Goal: Information Seeking & Learning: Check status

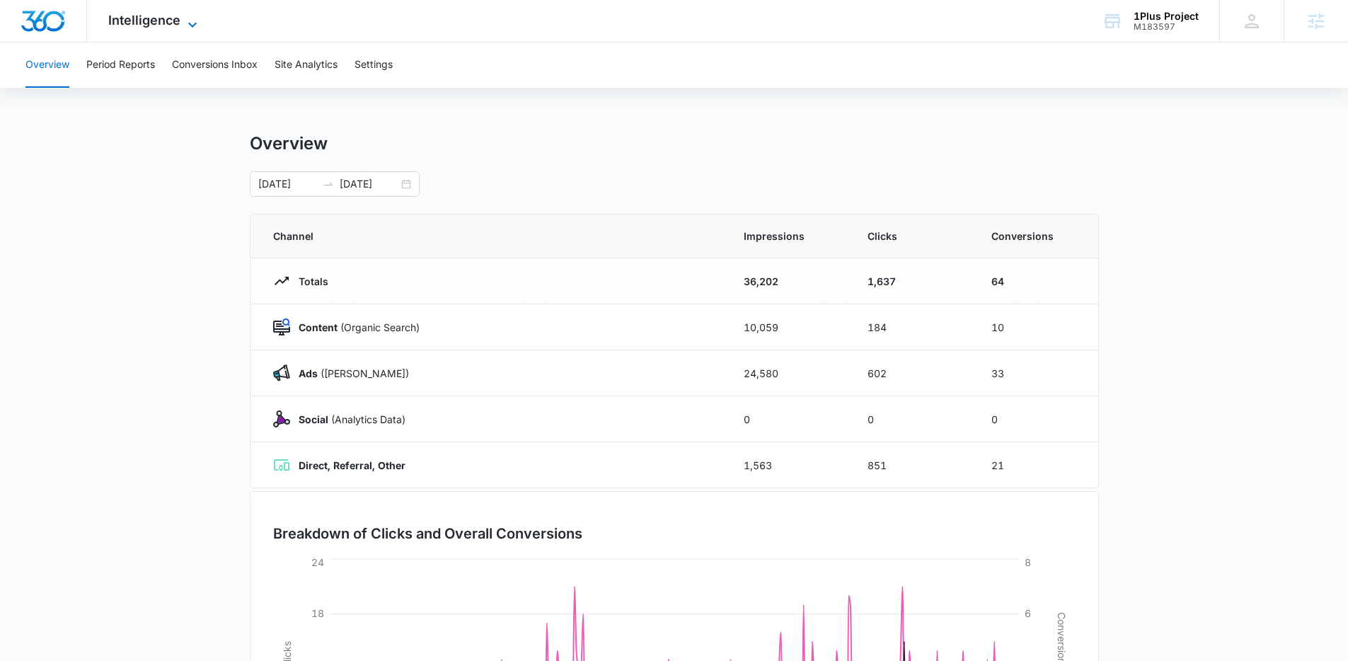
click at [121, 22] on span "Intelligence" at bounding box center [144, 20] width 72 height 15
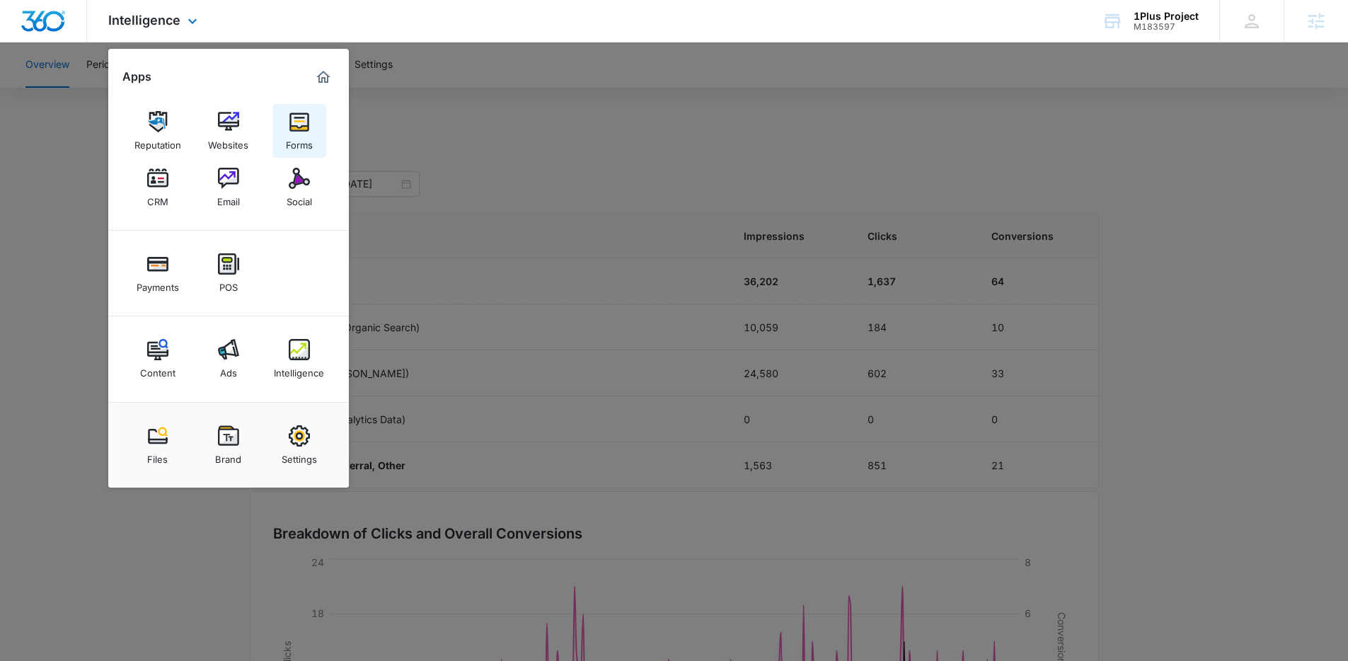
click at [294, 127] on img at bounding box center [299, 121] width 21 height 21
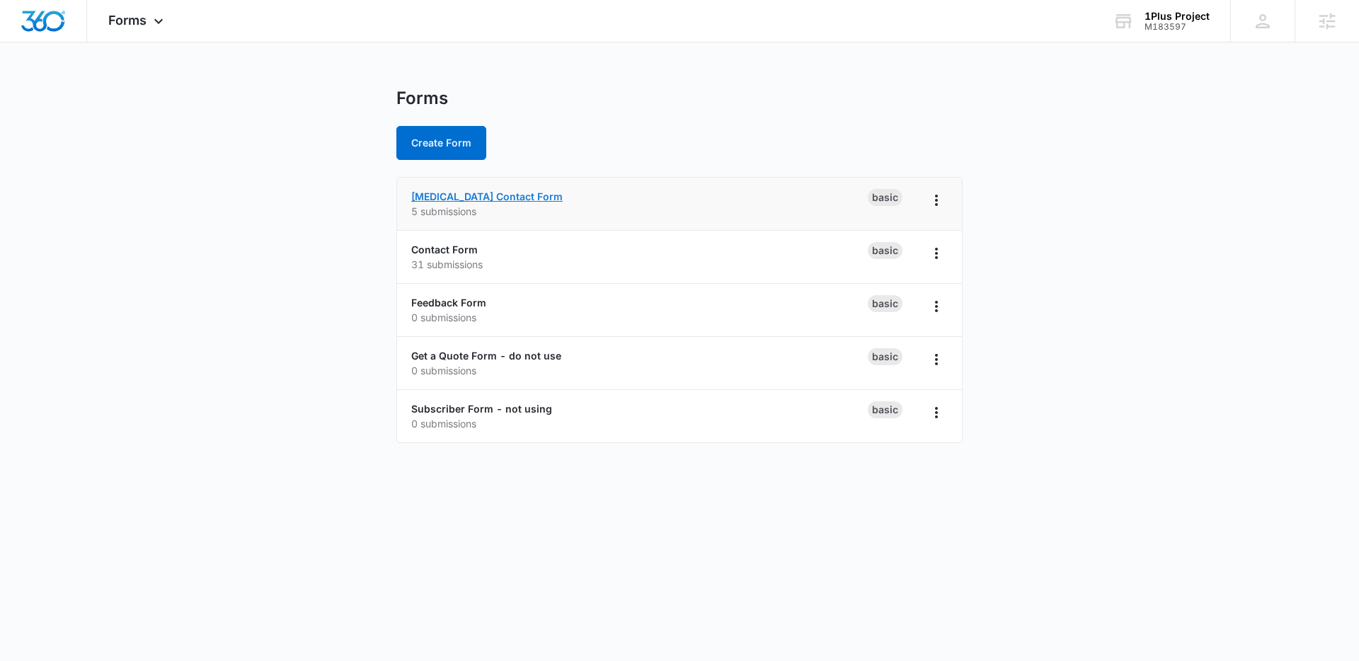
click at [498, 194] on link "[MEDICAL_DATA] Contact Form" at bounding box center [486, 196] width 151 height 12
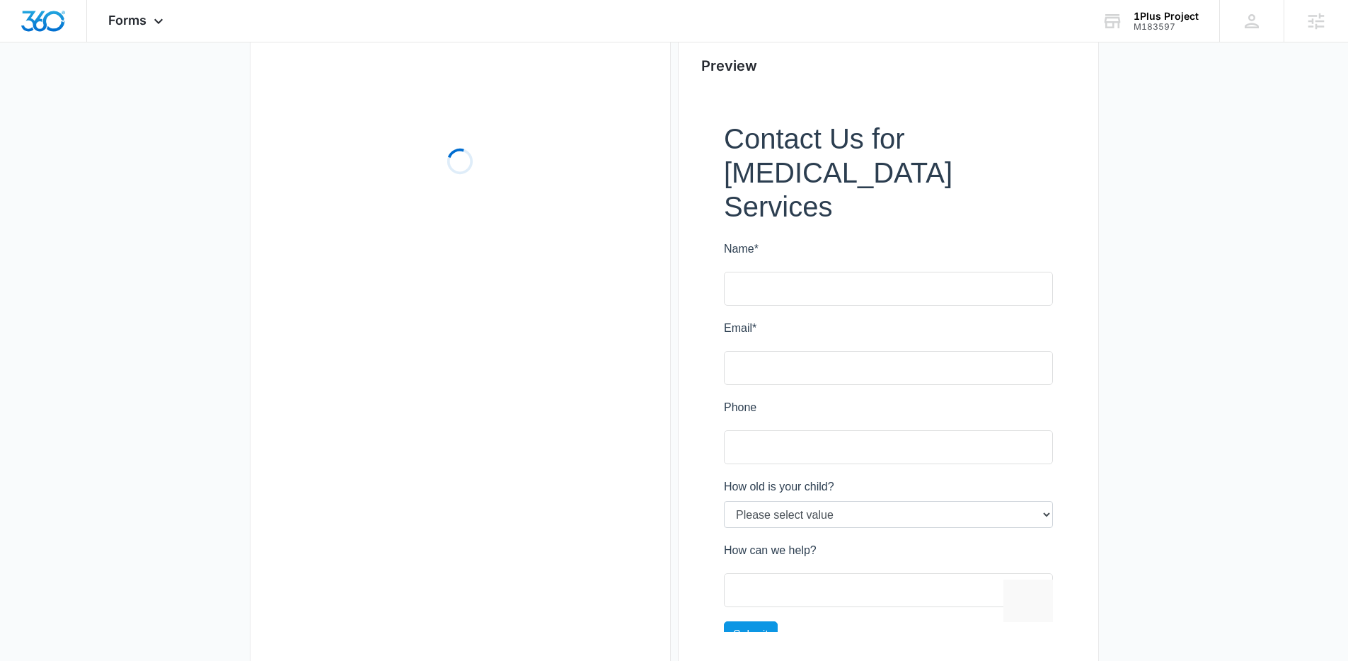
scroll to position [139, 0]
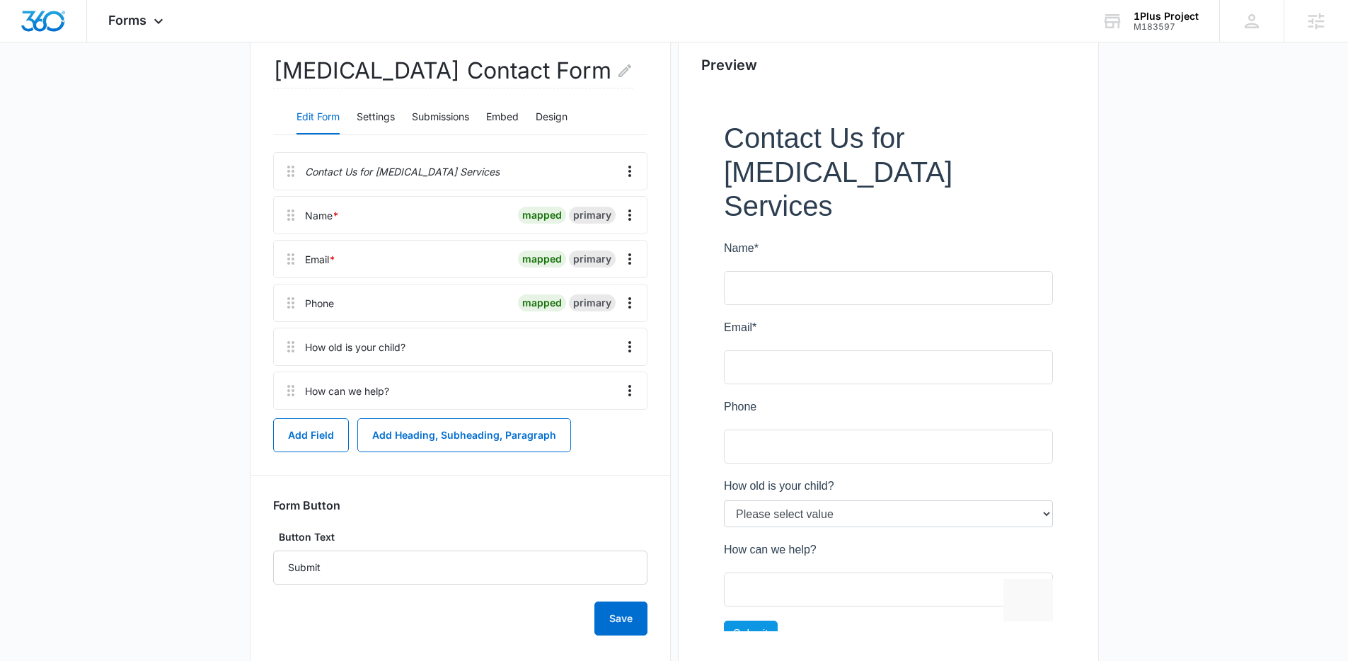
click at [1192, 349] on main "Edit Form [MEDICAL_DATA] Contact Form Edit Form Settings Submissions Embed Desi…" at bounding box center [674, 329] width 1348 height 760
drag, startPoint x: 149, startPoint y: 26, endPoint x: 217, endPoint y: 45, distance: 70.6
click at [154, 25] on div "Forms Apps Reputation Websites Forms CRM Email Social Payments POS Content Ads …" at bounding box center [137, 21] width 101 height 42
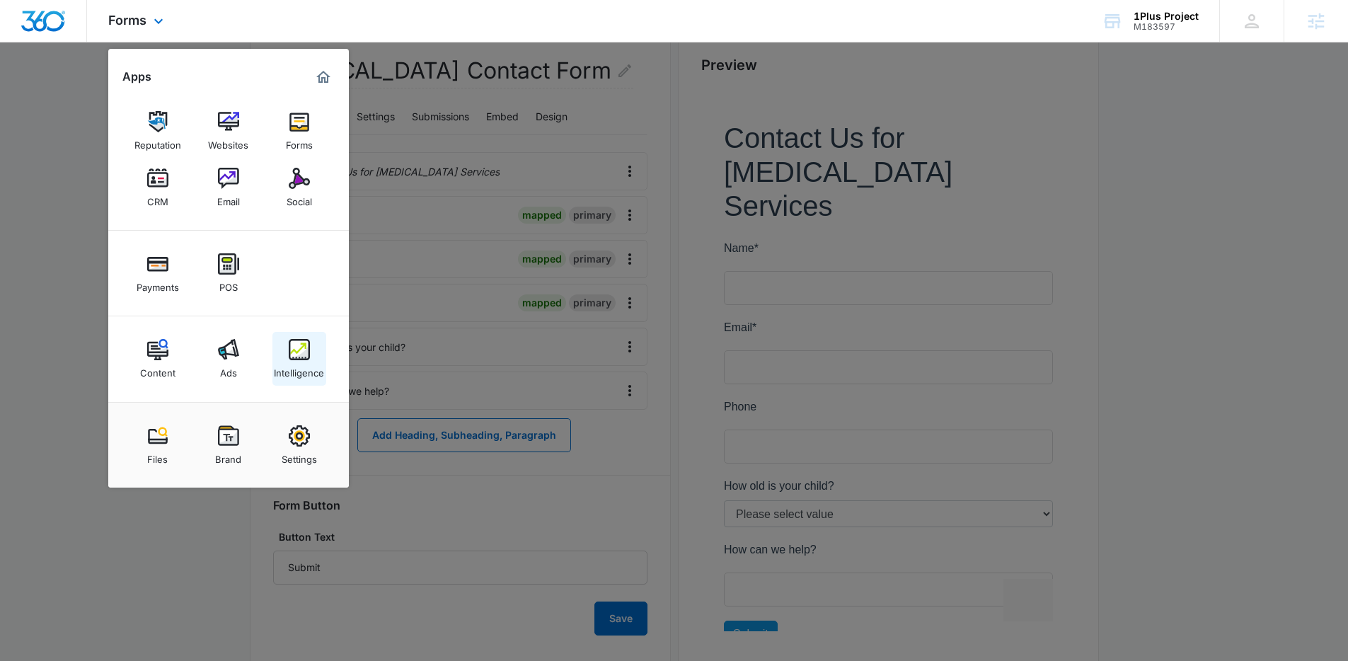
click at [297, 353] on img at bounding box center [299, 349] width 21 height 21
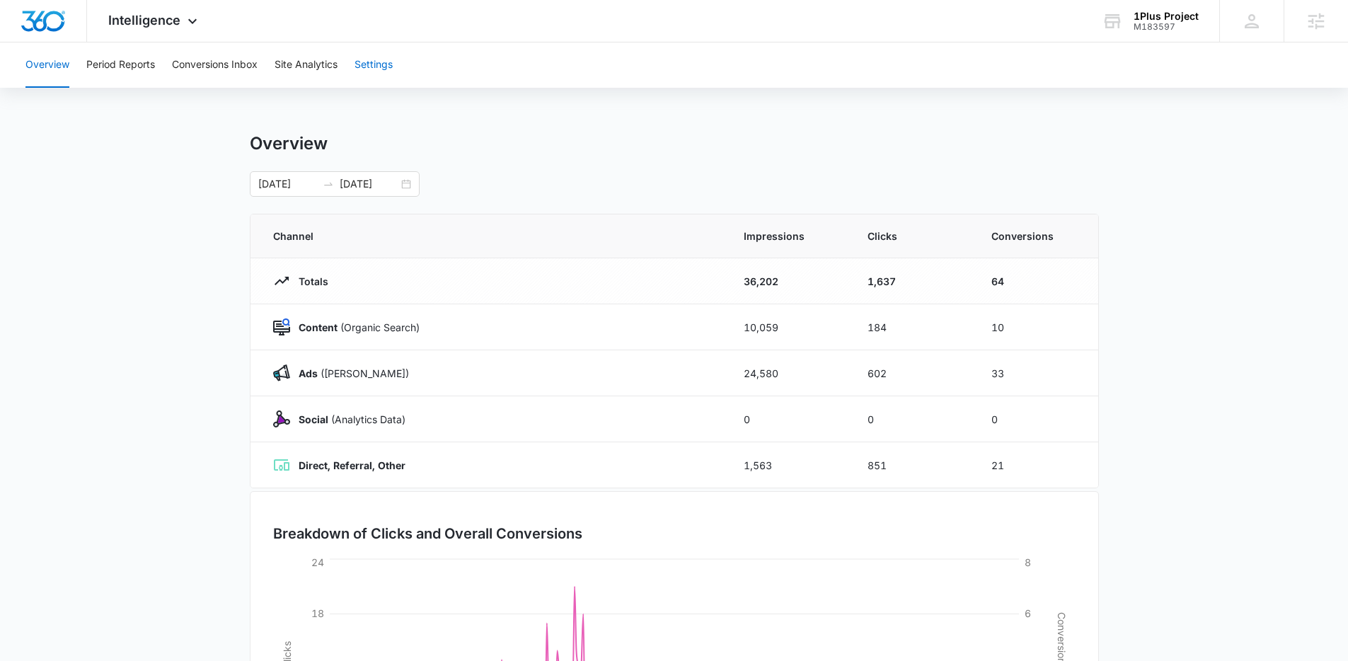
click at [365, 69] on button "Settings" at bounding box center [374, 64] width 38 height 45
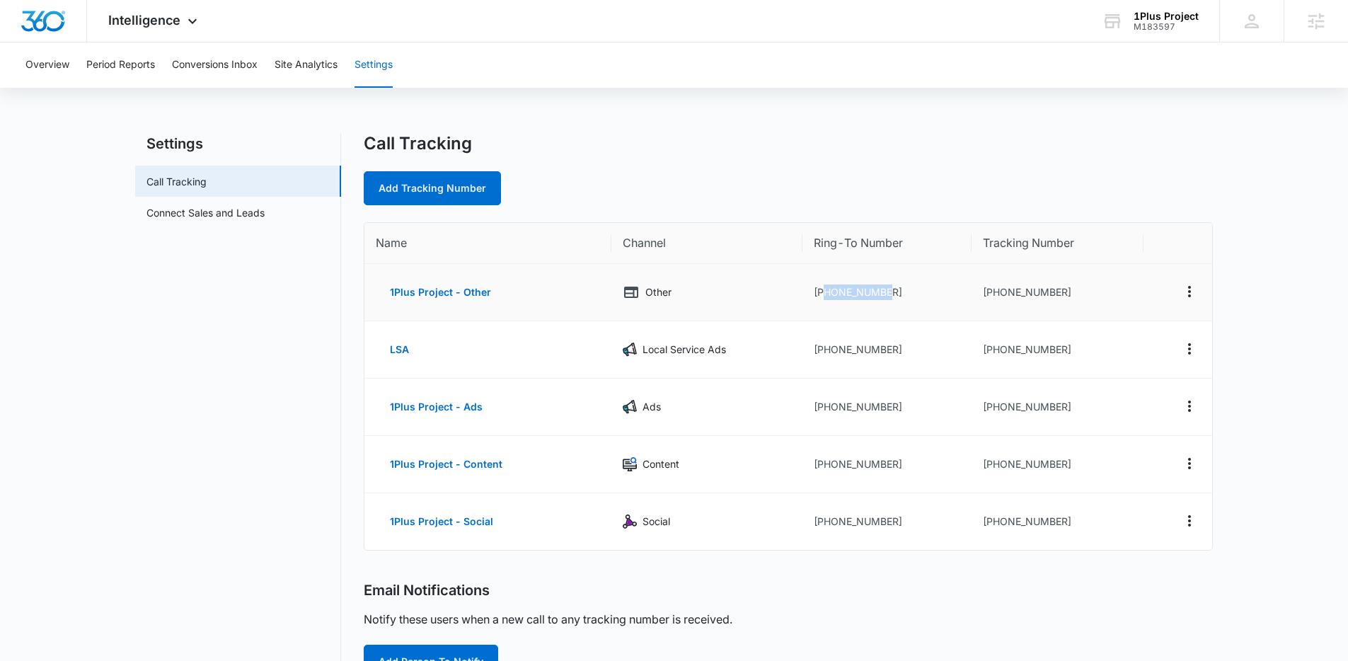
drag, startPoint x: 893, startPoint y: 299, endPoint x: 825, endPoint y: 298, distance: 68.7
click at [825, 298] on td "[PHONE_NUMBER]" at bounding box center [887, 292] width 169 height 57
copy td "6124269887"
click at [557, 471] on td "1Plus Project - Content" at bounding box center [488, 464] width 247 height 57
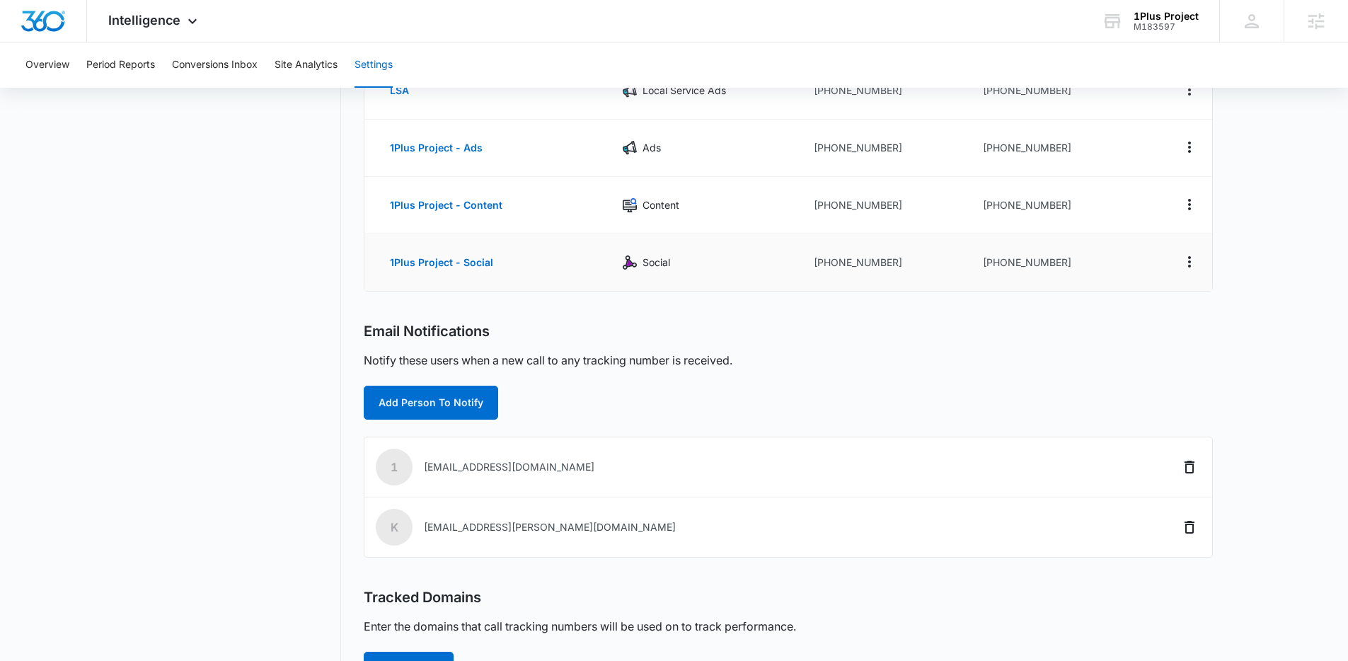
scroll to position [323, 0]
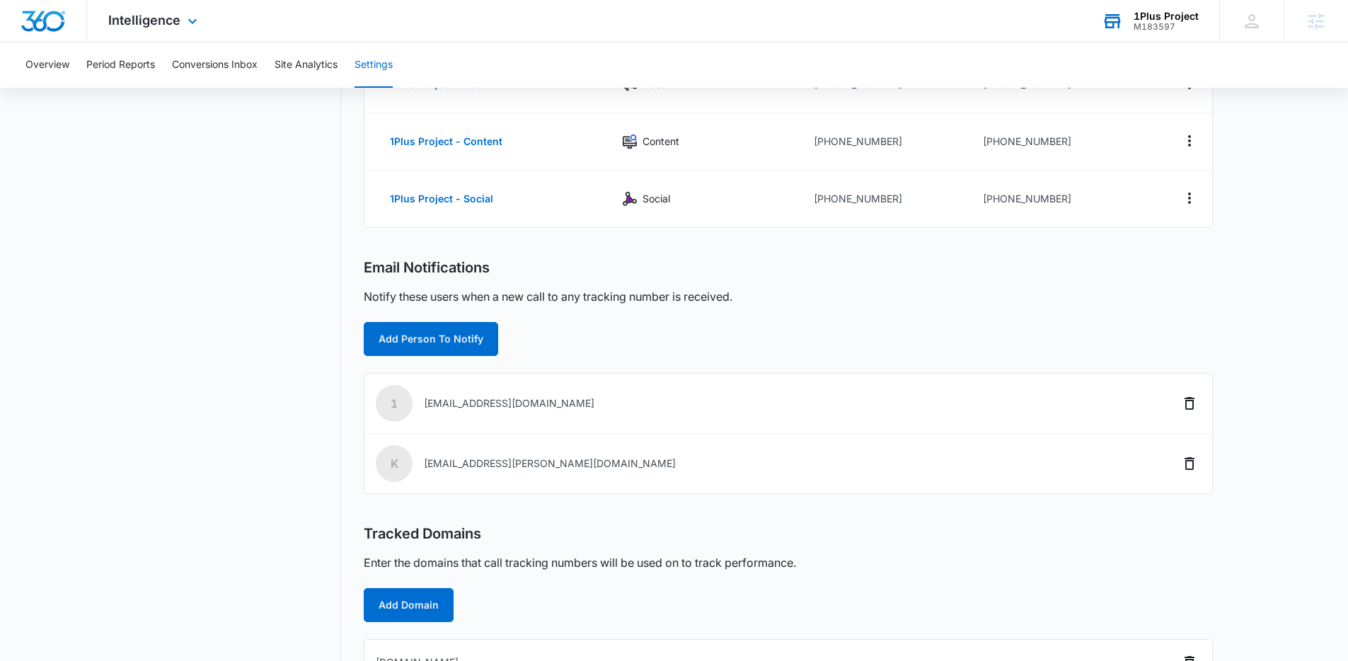
click at [1177, 32] on div "1Plus Project M183597 Your Accounts View All" at bounding box center [1150, 21] width 139 height 42
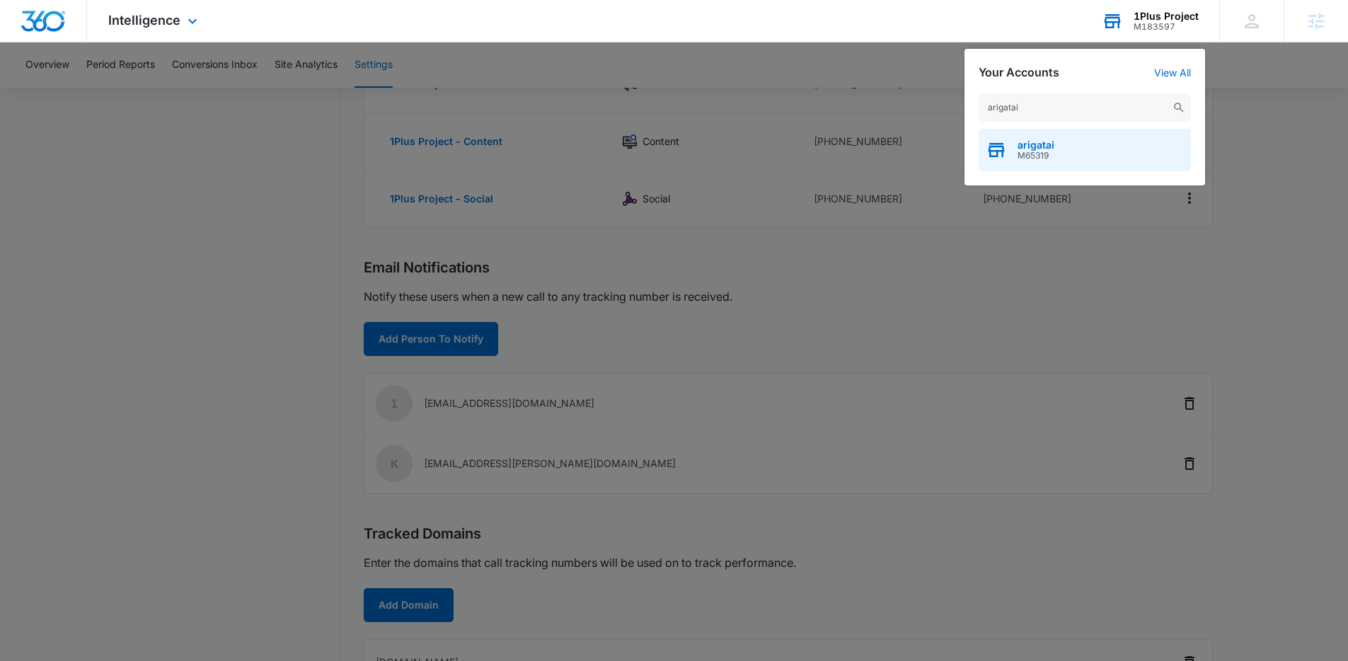
type input "arigatai"
click at [1050, 156] on span "M65319" at bounding box center [1036, 156] width 37 height 10
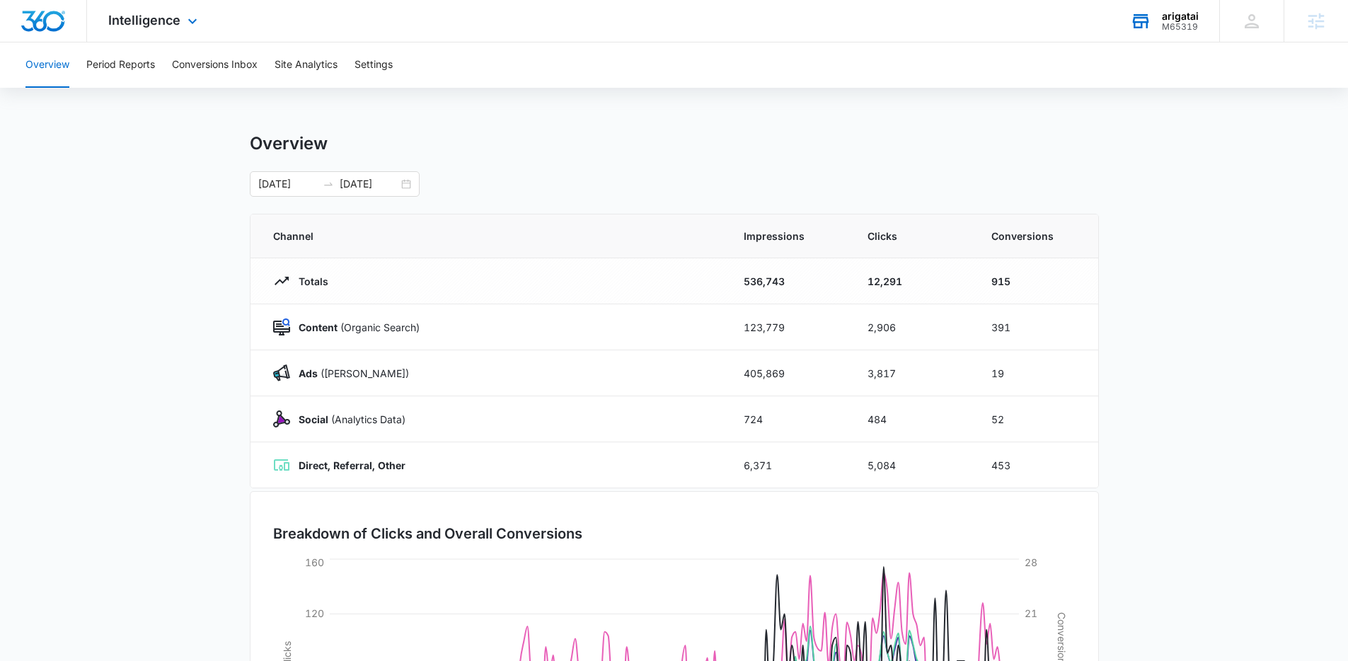
click at [1186, 259] on main "Overview [DATE] [DATE] Channel Impressions Clicks Conversions Totals 536,743 12…" at bounding box center [674, 504] width 1348 height 743
click at [182, 23] on div "Intelligence Apps Reputation Forms CRM Email Social Payments POS Content Ads In…" at bounding box center [154, 21] width 135 height 42
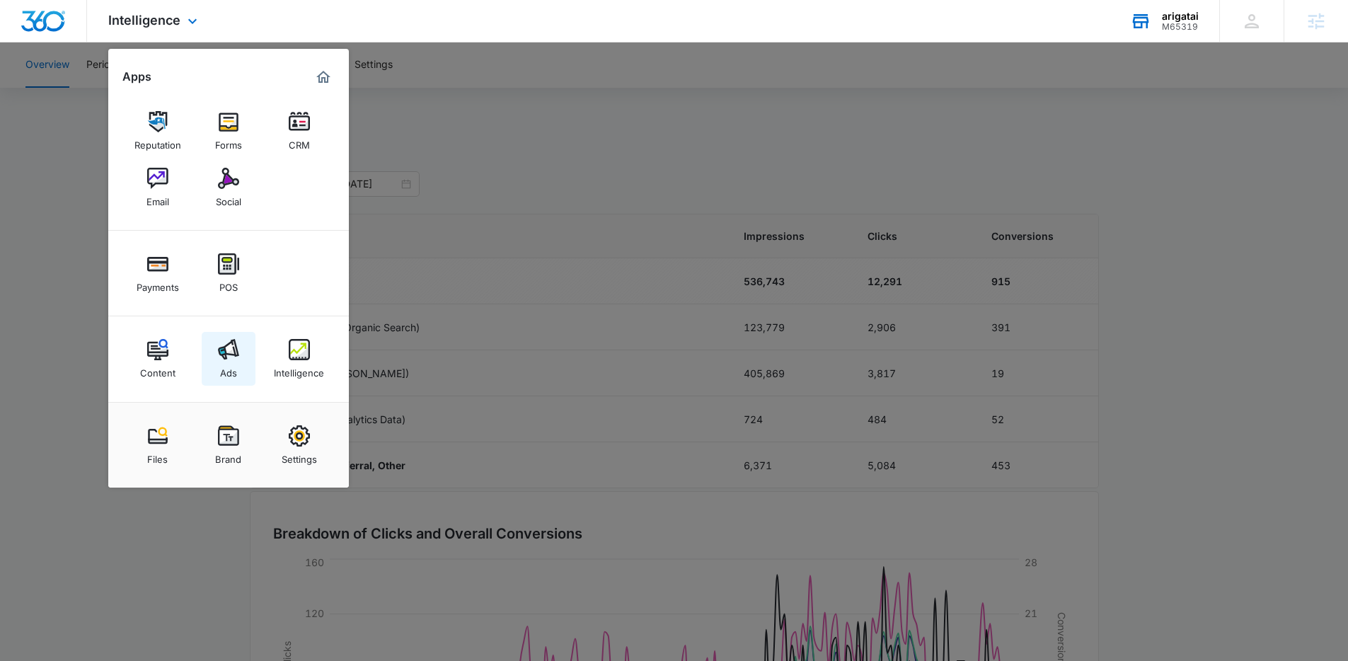
click at [243, 345] on link "Ads" at bounding box center [229, 359] width 54 height 54
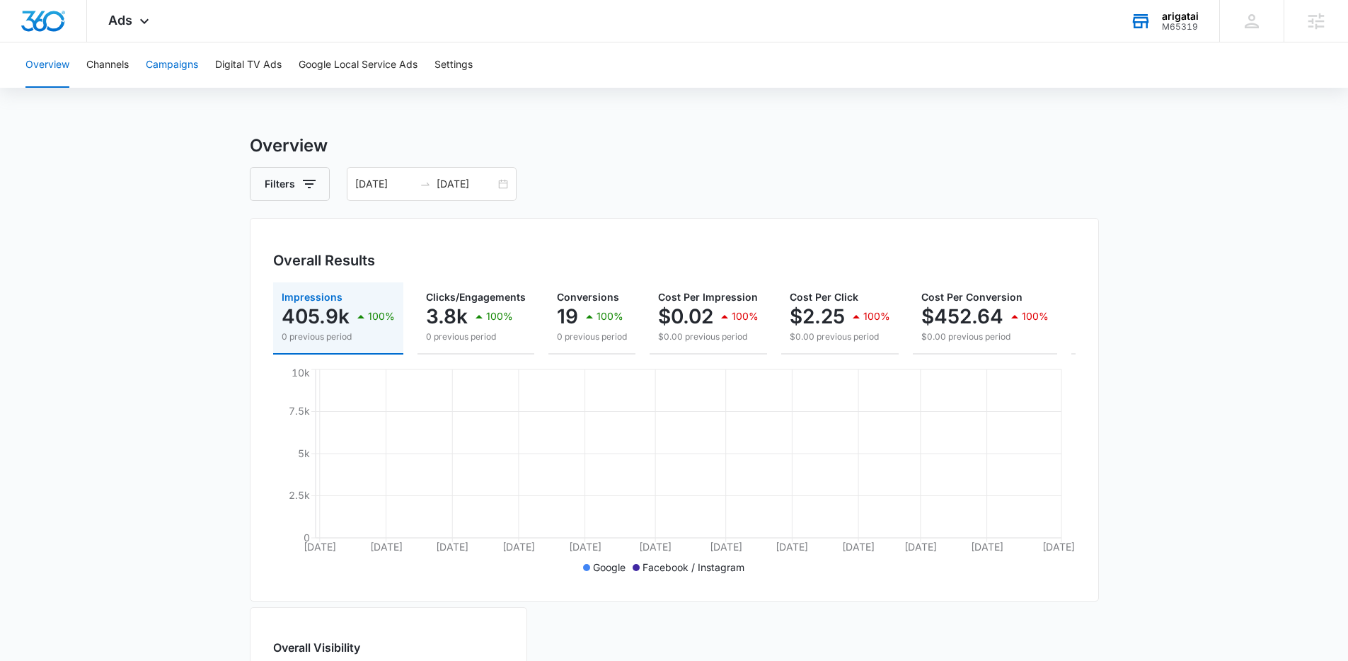
click at [169, 70] on button "Campaigns" at bounding box center [172, 64] width 52 height 45
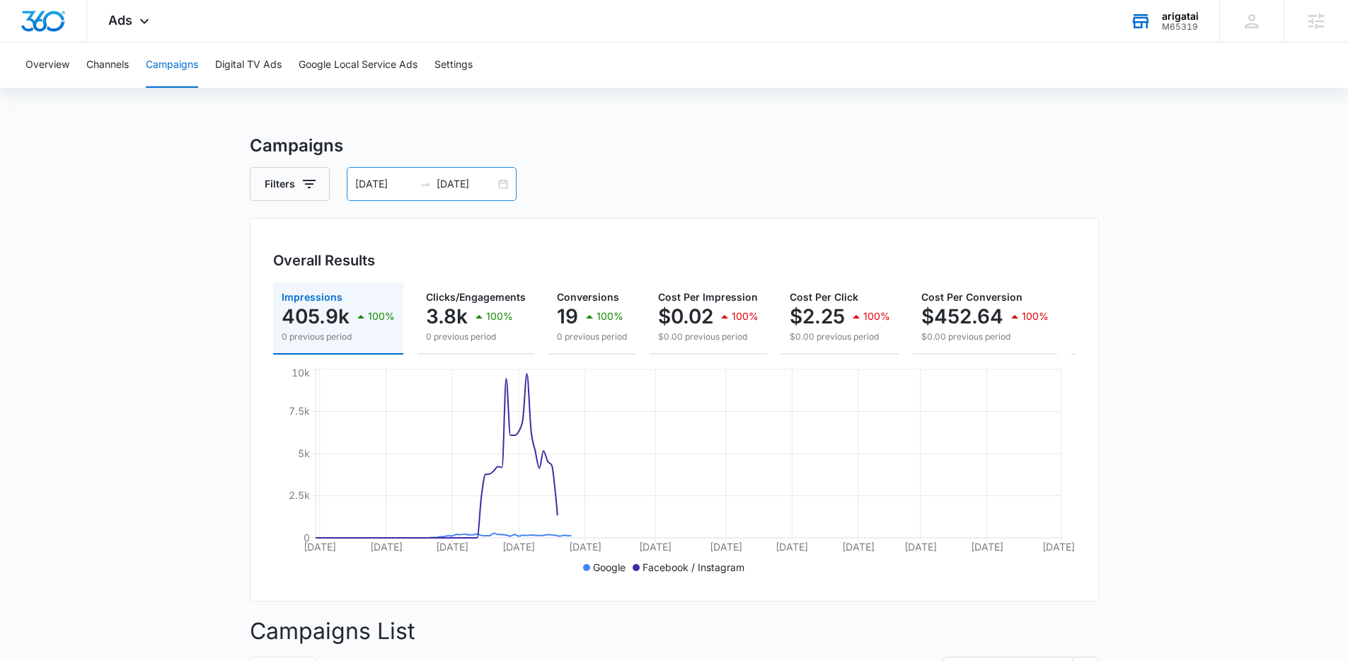
click at [412, 180] on input "[DATE]" at bounding box center [384, 184] width 59 height 16
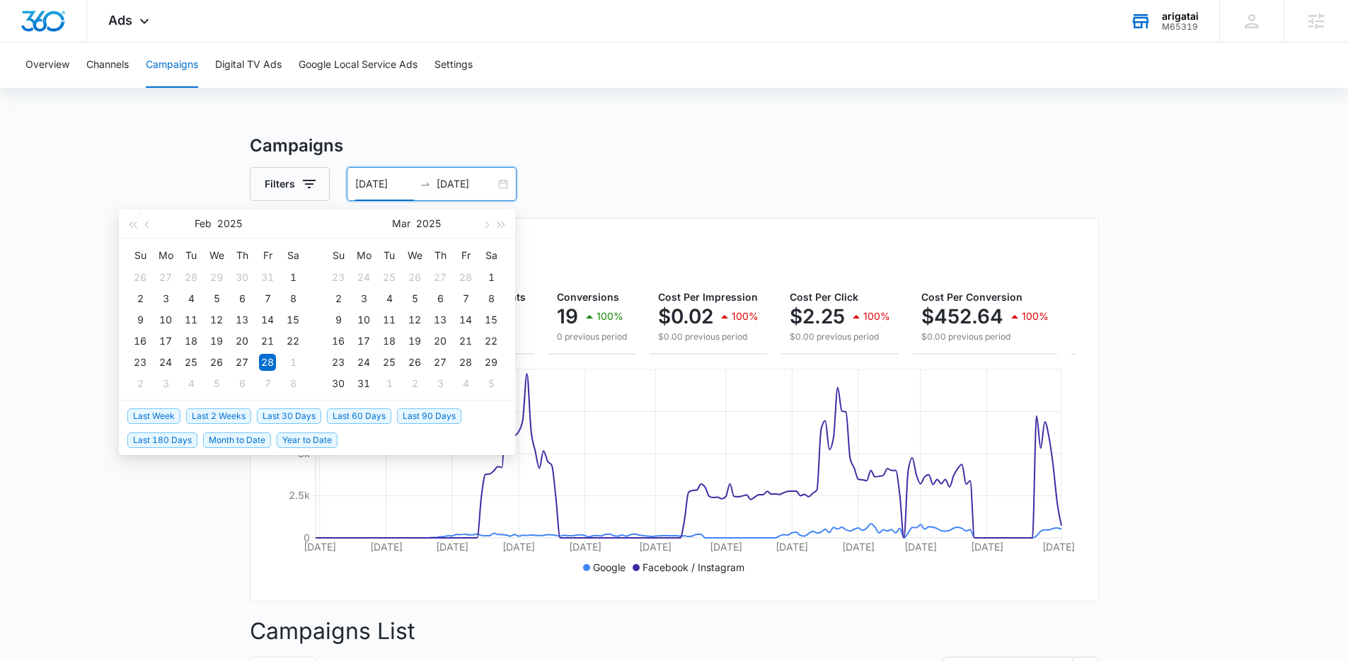
click at [309, 413] on span "Last 30 Days" at bounding box center [289, 416] width 64 height 16
type input "[DATE]"
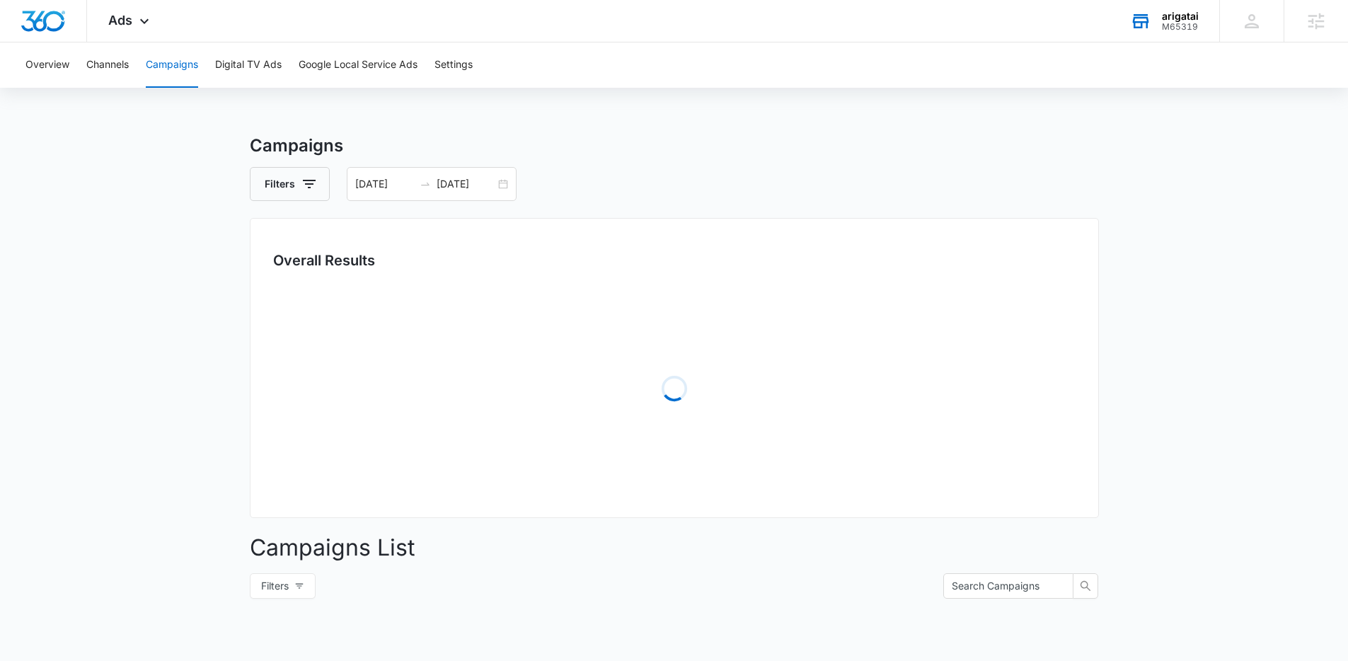
click at [173, 437] on main "Campaigns Filters [DATE] [DATE] Overall Results Loading Campaigns List Filters …" at bounding box center [674, 502] width 1348 height 738
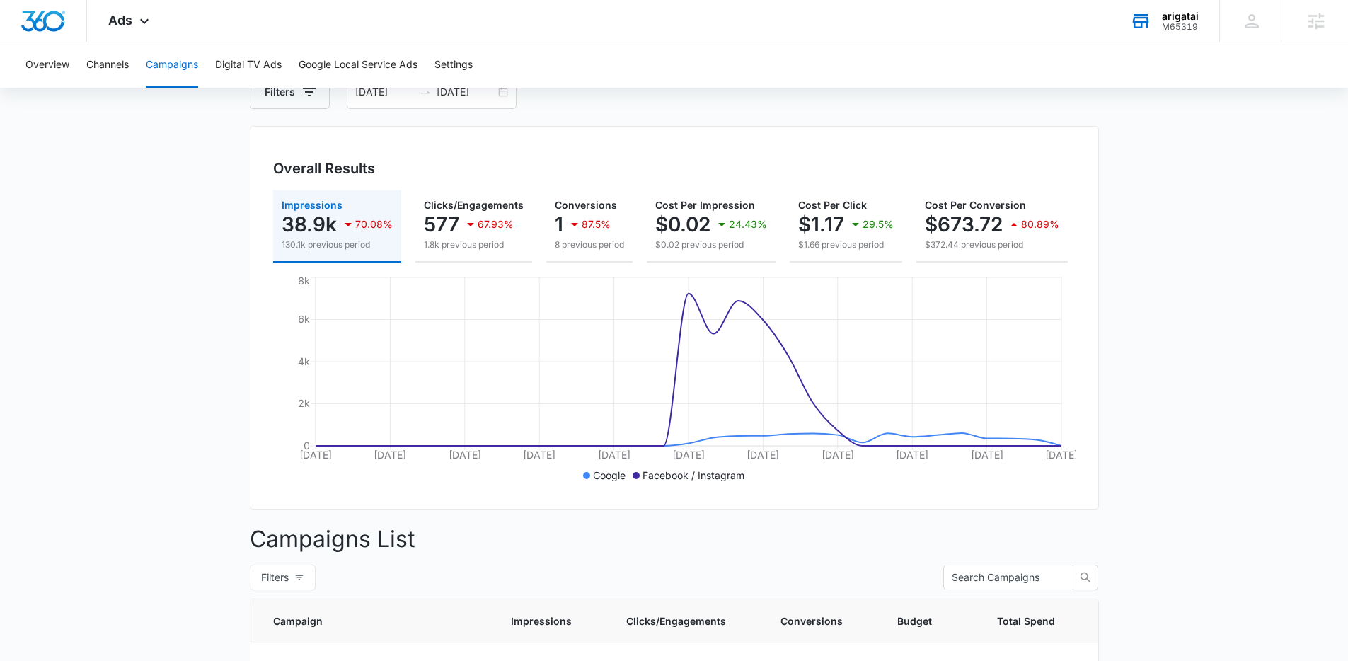
scroll to position [28, 0]
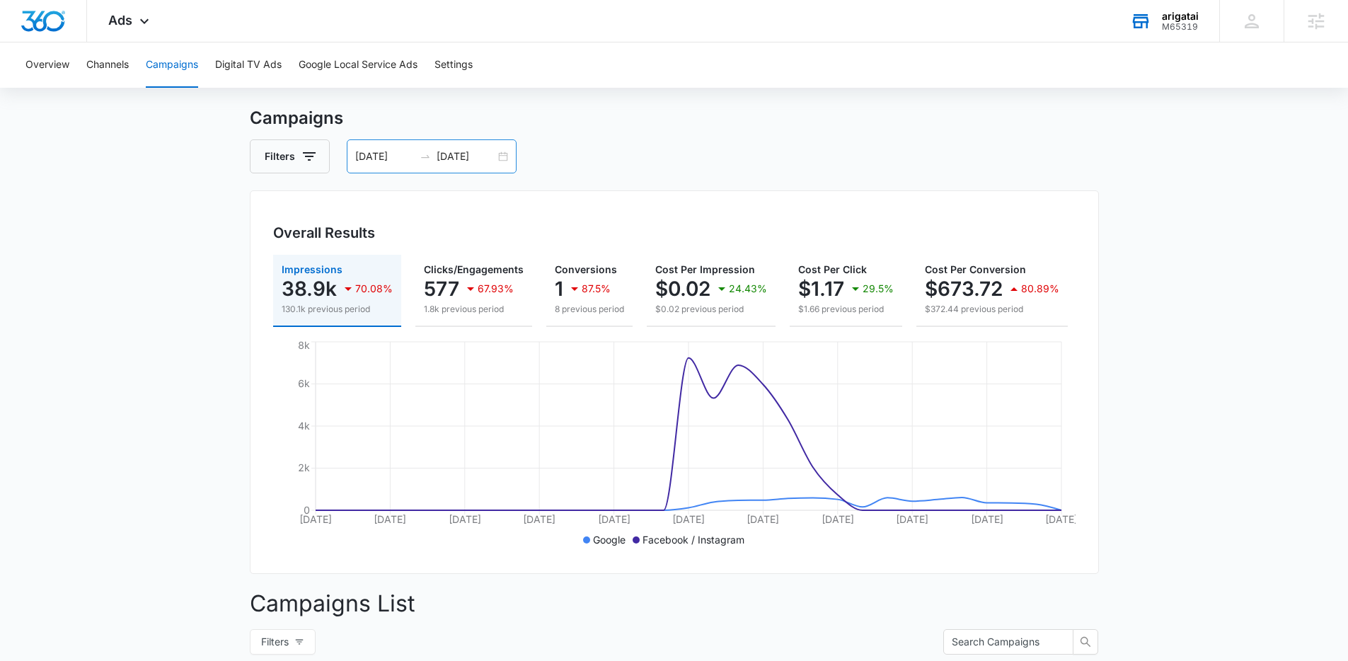
click at [368, 151] on input "[DATE]" at bounding box center [384, 157] width 59 height 16
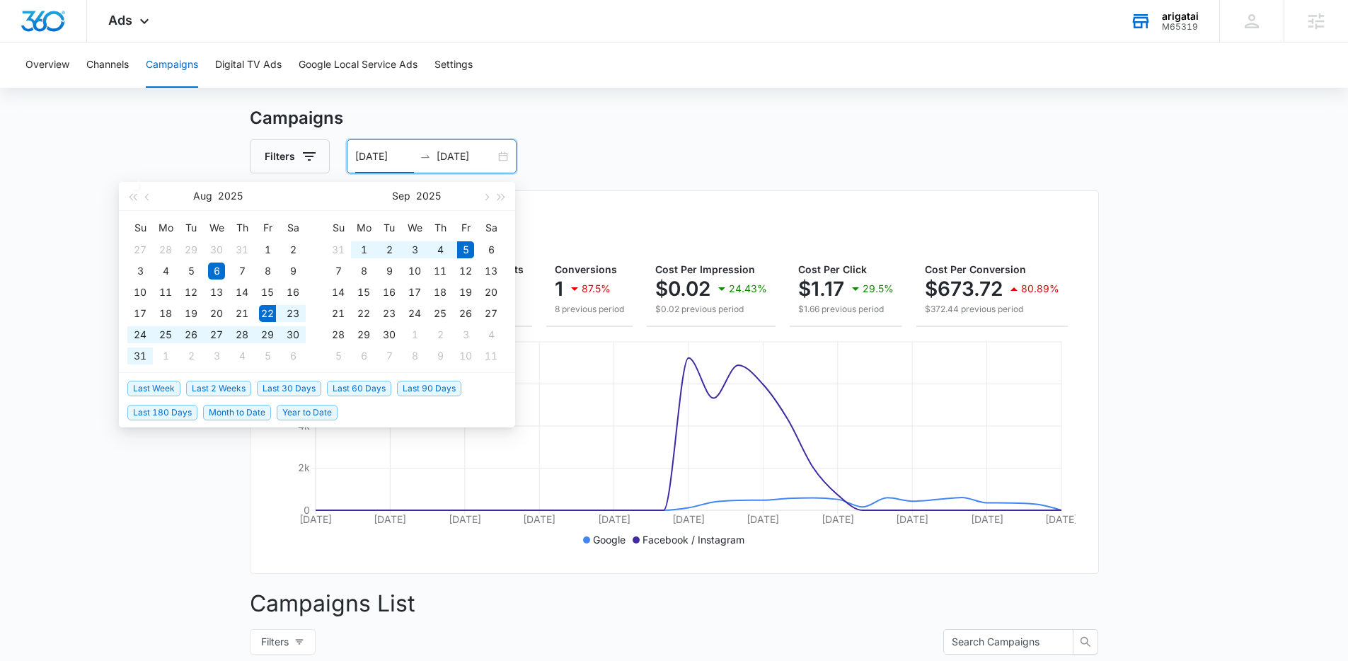
click at [227, 390] on span "Last 2 Weeks" at bounding box center [218, 389] width 65 height 16
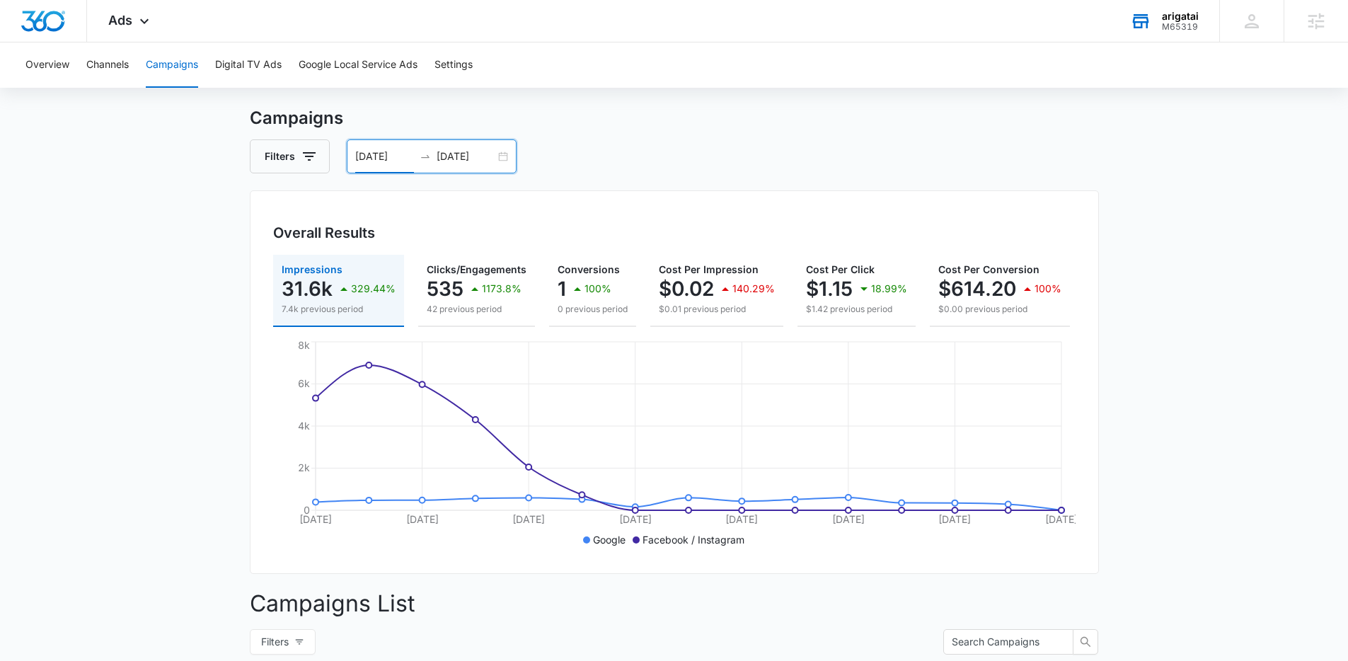
click at [205, 396] on main "Campaigns Filters [DATE] [DATE] Overall Results Impressions 31.6k 329.44% 7.4k …" at bounding box center [674, 602] width 1348 height 994
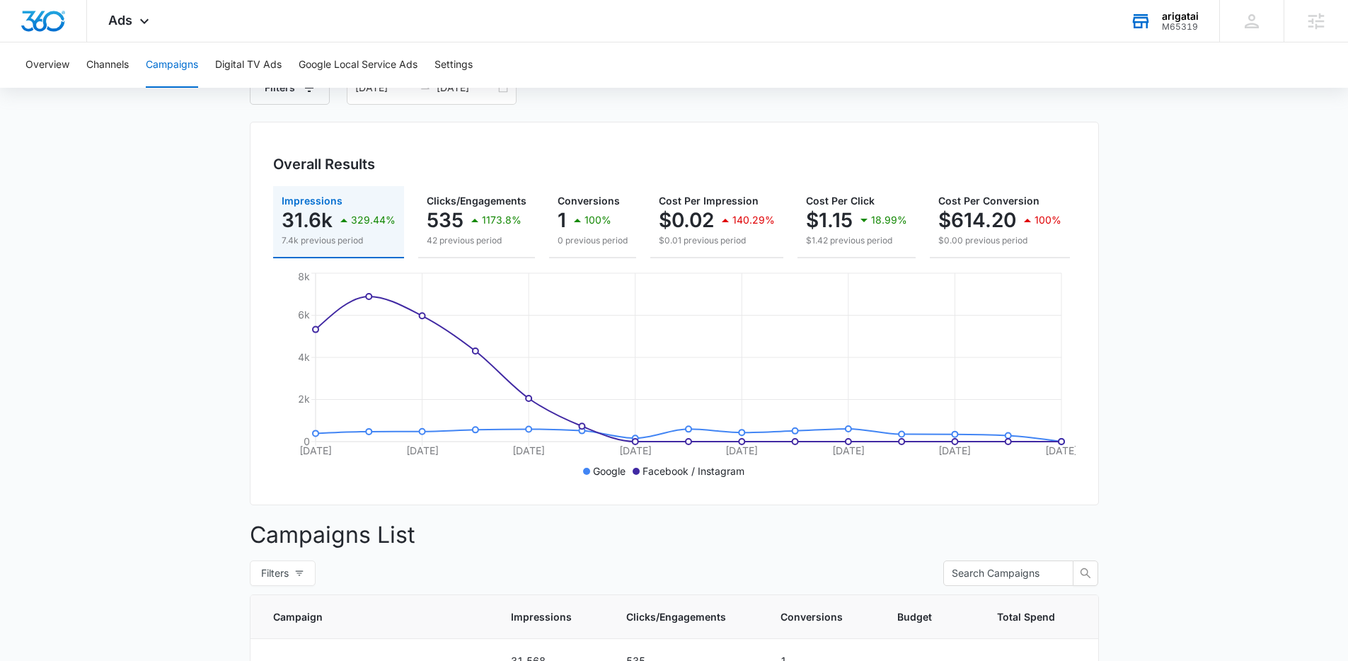
scroll to position [171, 0]
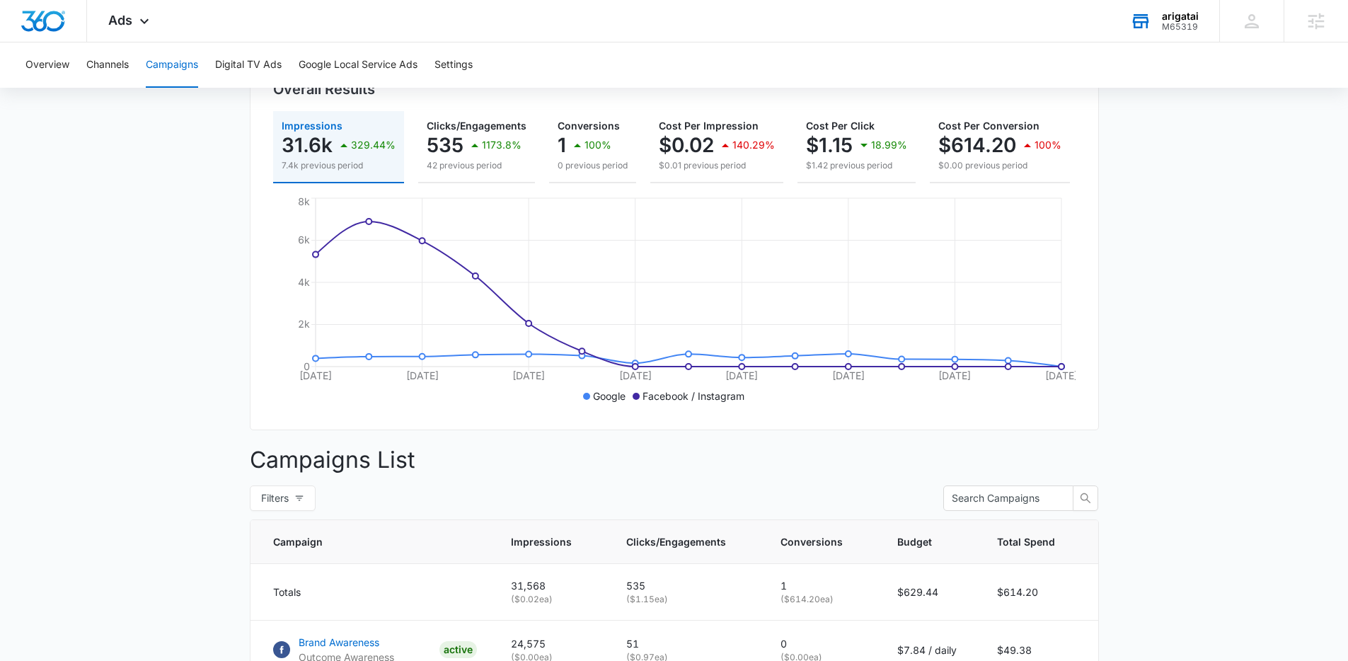
click at [1128, 316] on main "Campaigns Filters [DATE] [DATE] Overall Results Impressions 31.6k 329.44% 7.4k …" at bounding box center [674, 459] width 1348 height 994
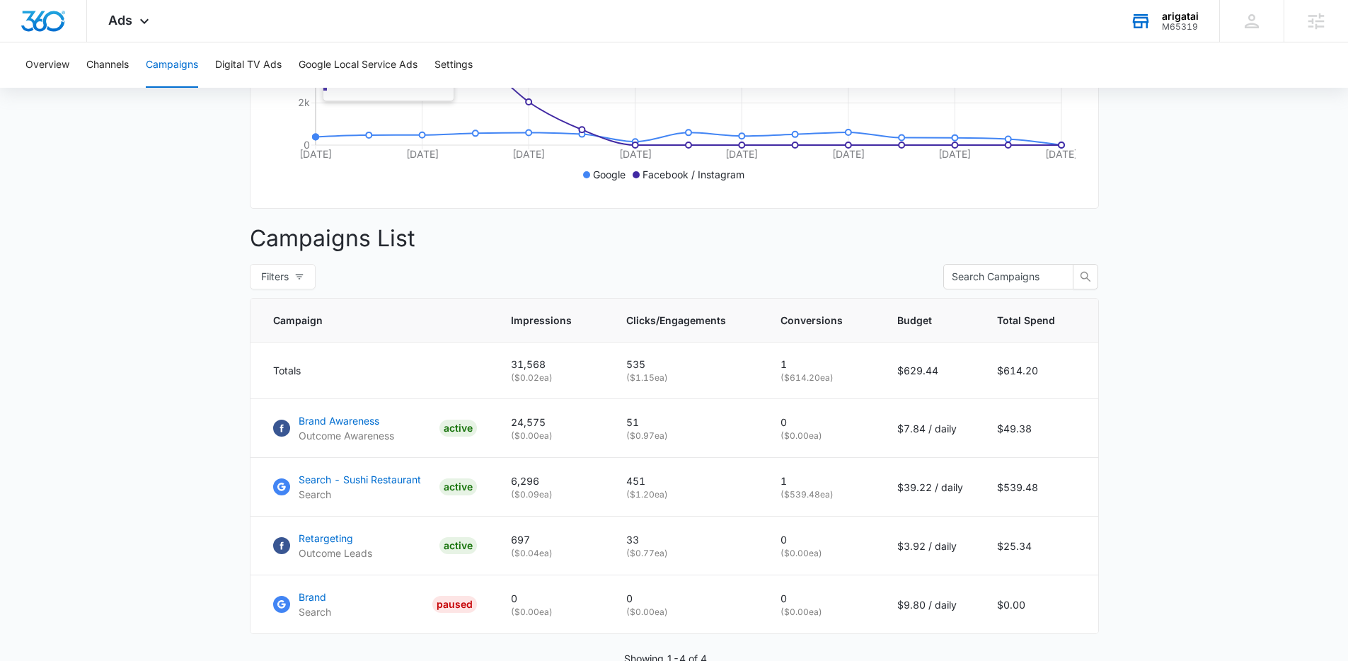
scroll to position [458, 0]
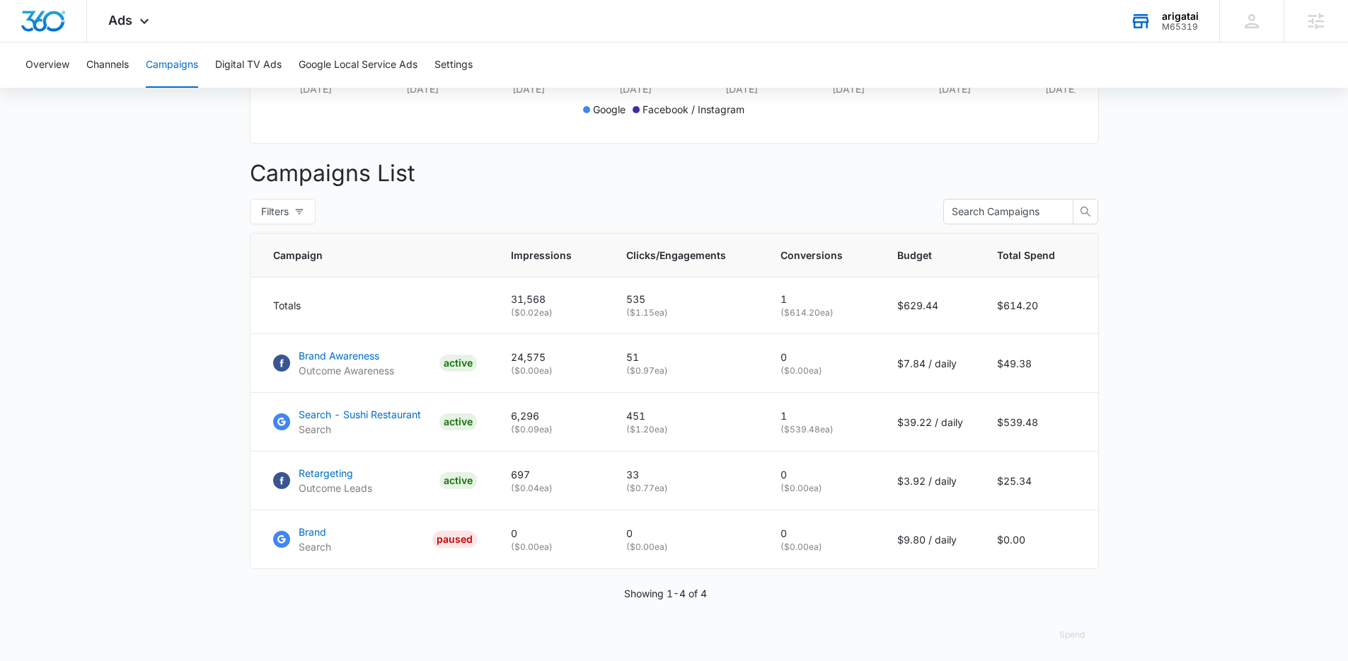
click at [1181, 386] on main "Campaigns Filters [DATE] [DATE] Overall Results Impressions 31.6k 329.44% 7.4k …" at bounding box center [674, 172] width 1348 height 994
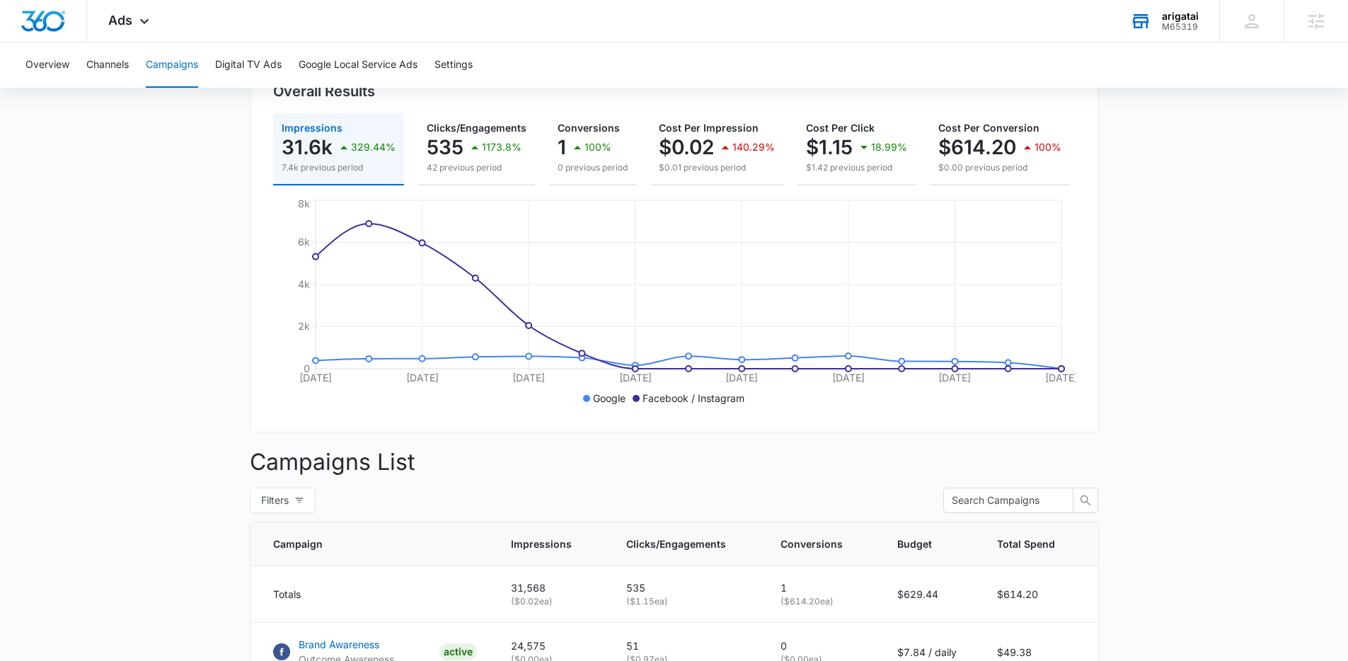
scroll to position [93, 0]
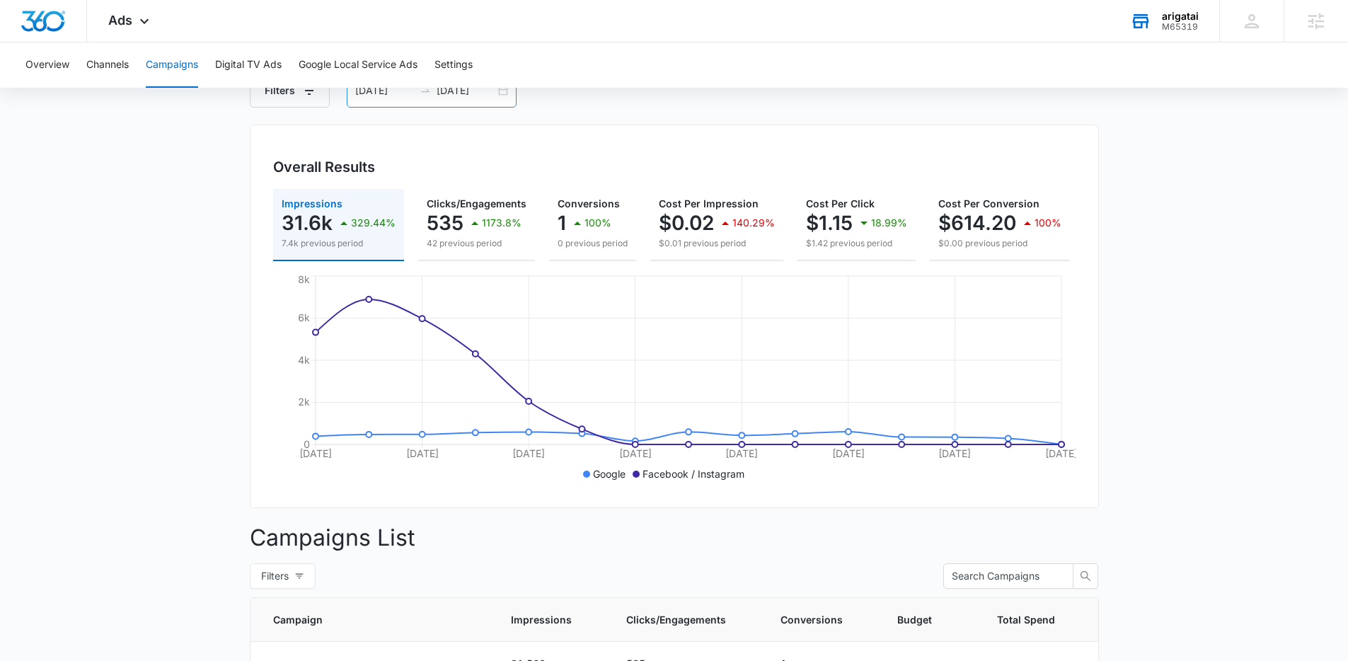
click at [426, 99] on div "[DATE] [DATE]" at bounding box center [432, 91] width 170 height 34
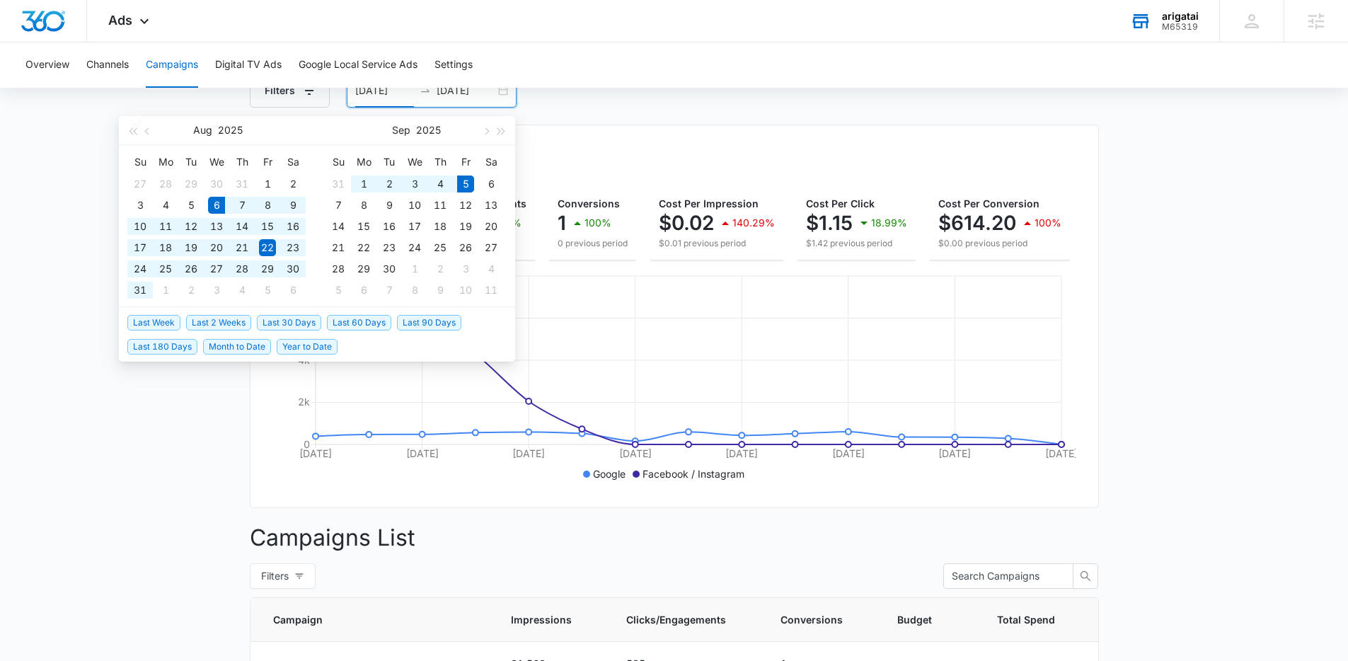
click at [287, 326] on span "Last 30 Days" at bounding box center [289, 323] width 64 height 16
type input "[DATE]"
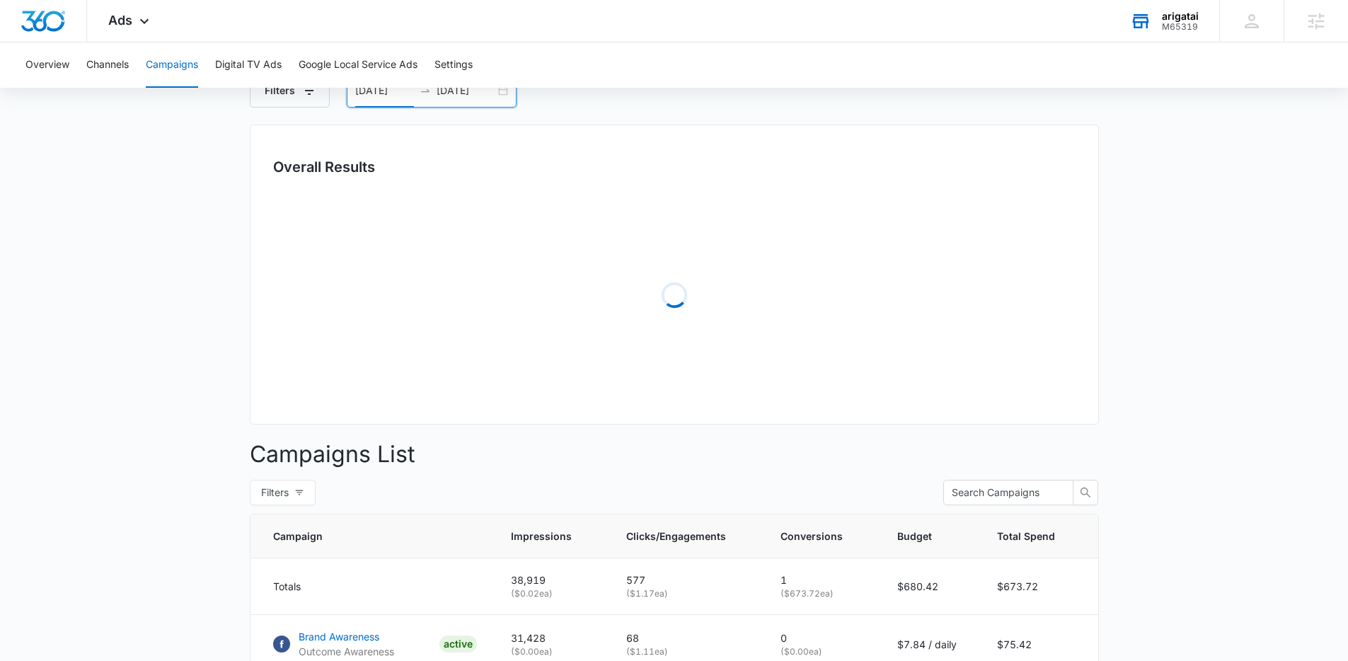
click at [1229, 457] on main "Campaigns Filters [DATE] [DATE] Overall Results Loading Campaigns List Filters …" at bounding box center [674, 495] width 1348 height 910
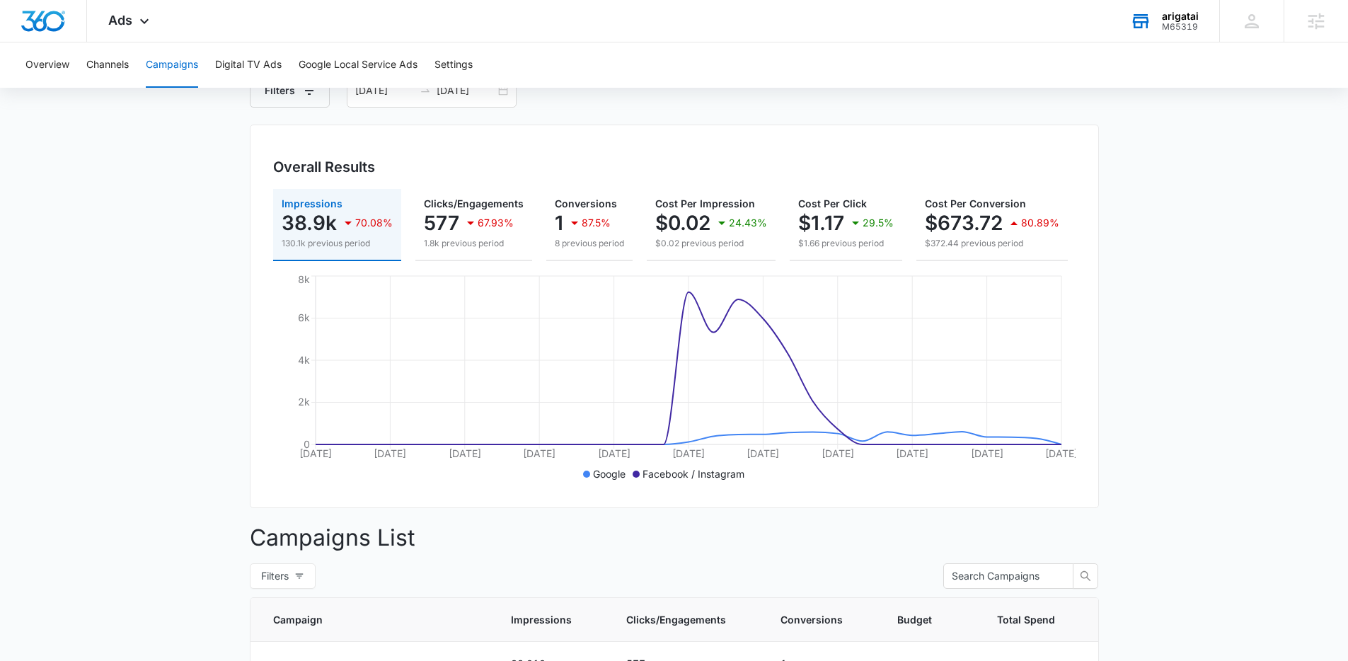
click at [1161, 467] on main "Campaigns Filters [DATE] [DATE] Overall Results Impressions 38.9k 70.08% 130.1k…" at bounding box center [674, 537] width 1348 height 994
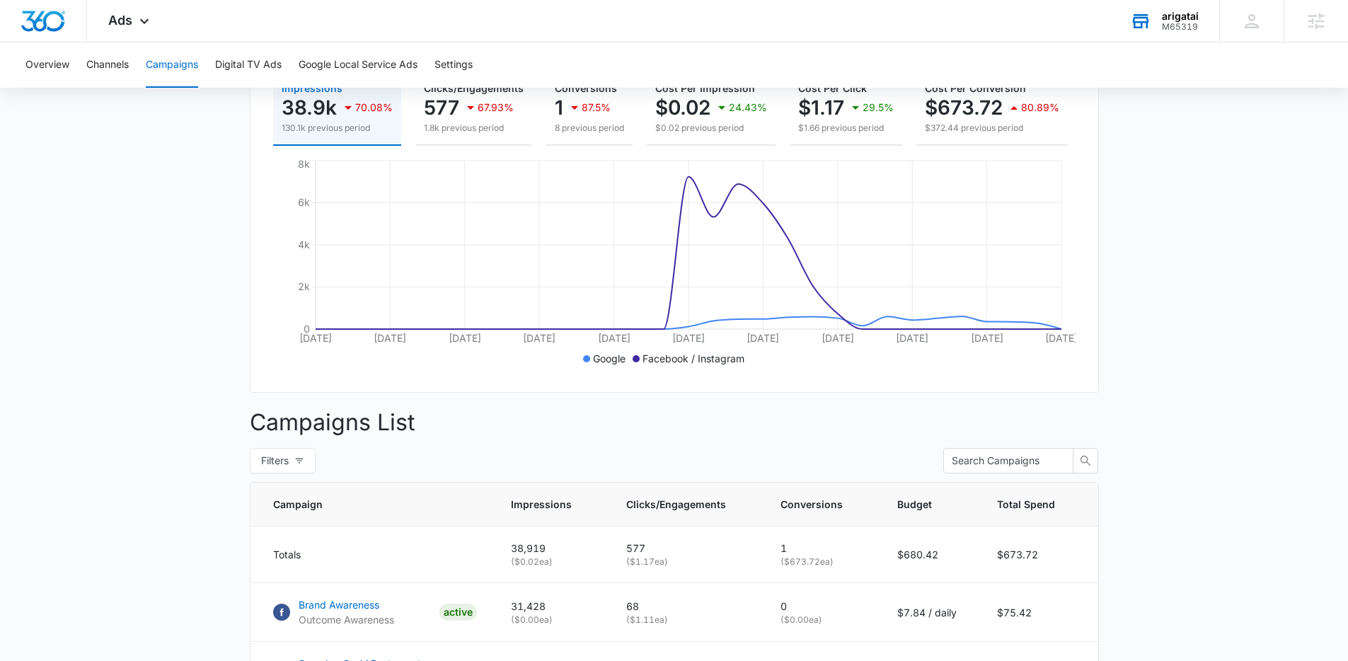
scroll to position [96, 0]
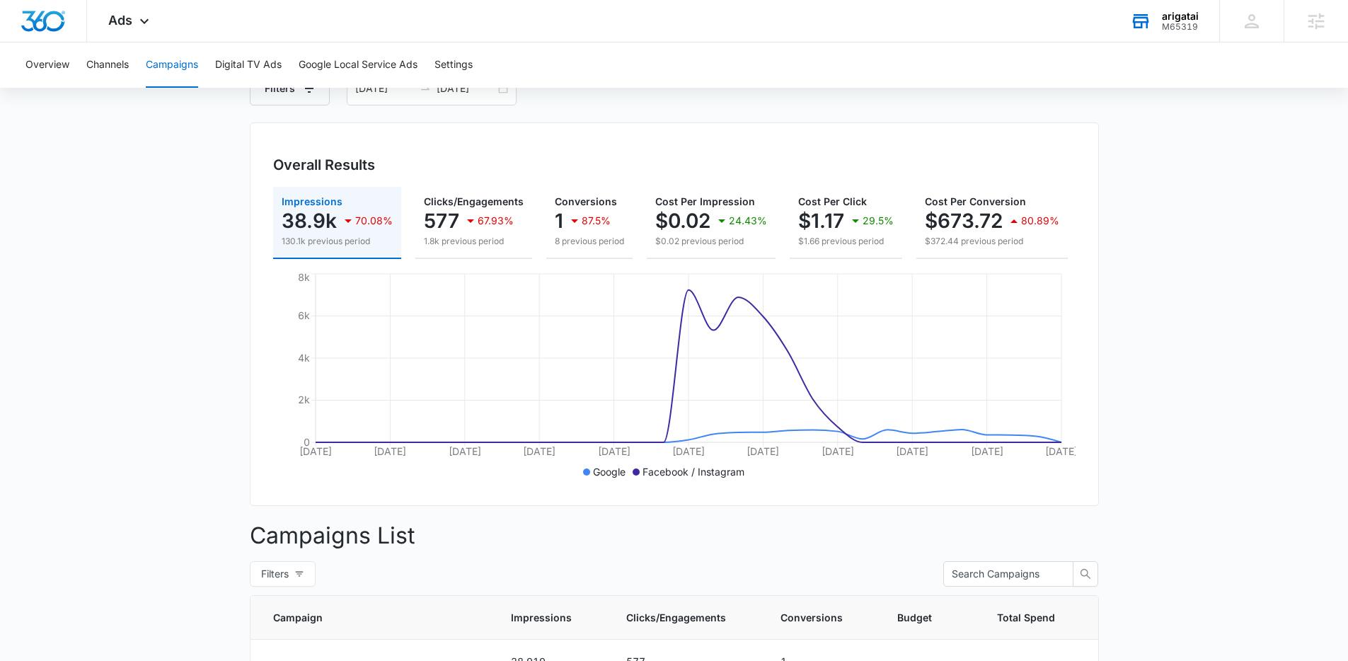
click at [1164, 454] on main "Campaigns Filters [DATE] [DATE] Overall Results Impressions 38.9k 70.08% 130.1k…" at bounding box center [674, 535] width 1348 height 994
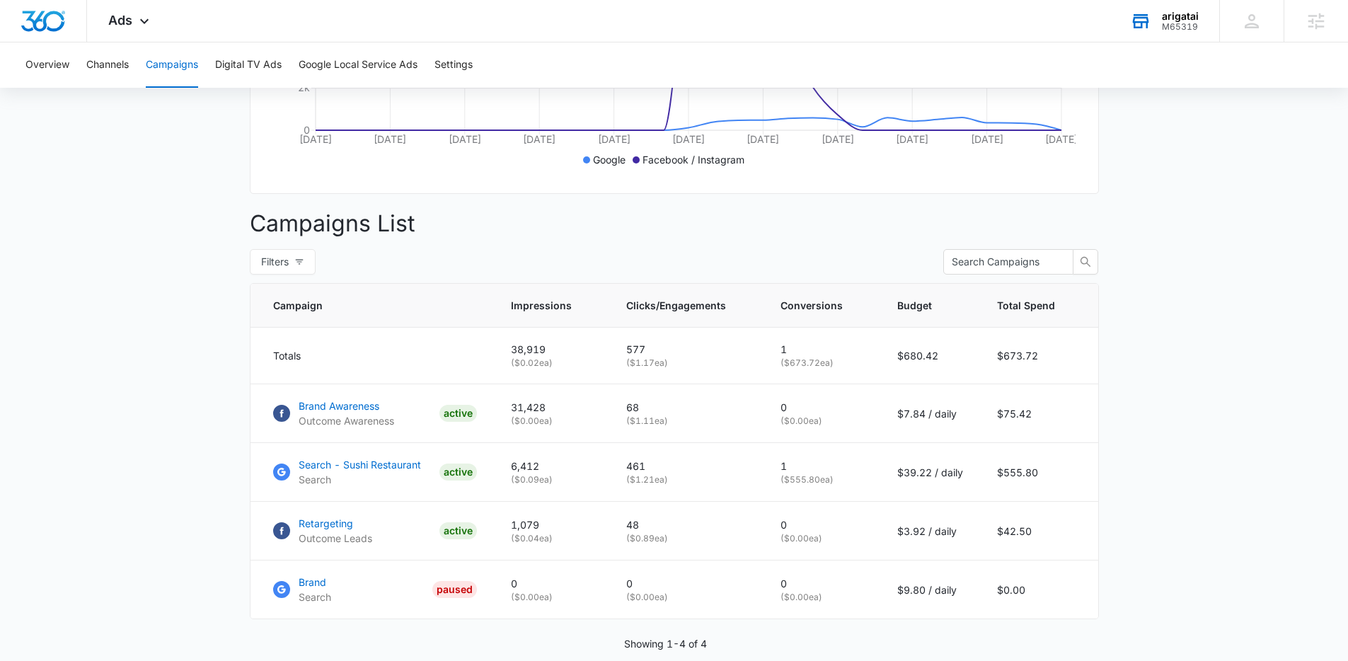
scroll to position [476, 0]
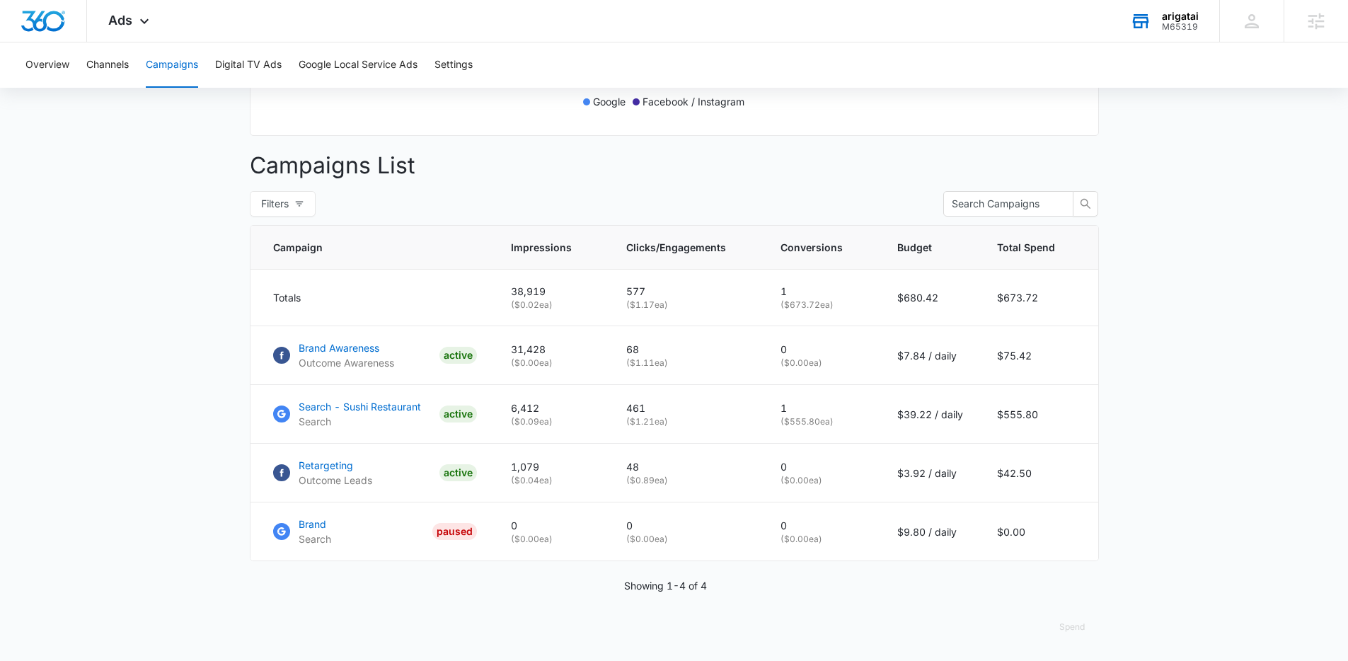
click at [167, 414] on main "Campaigns Filters [DATE] [DATE] Overall Results Impressions 38.9k 70.08% 130.1k…" at bounding box center [674, 164] width 1348 height 994
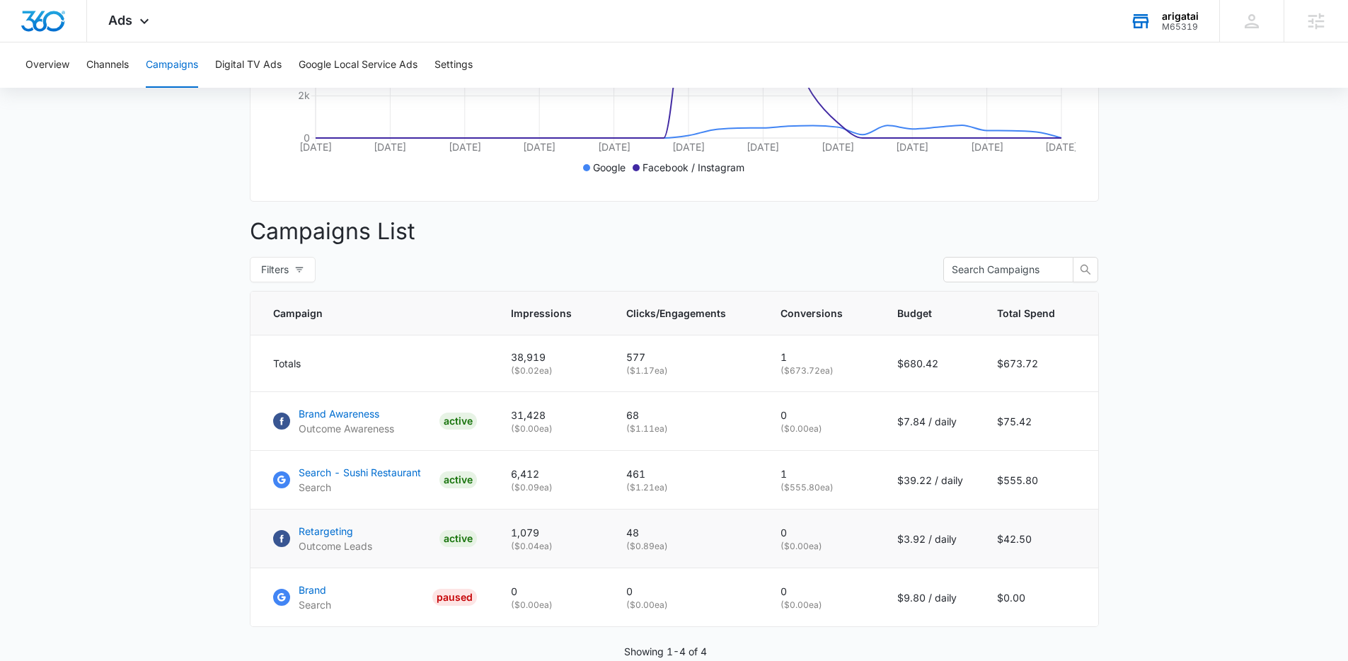
scroll to position [468, 0]
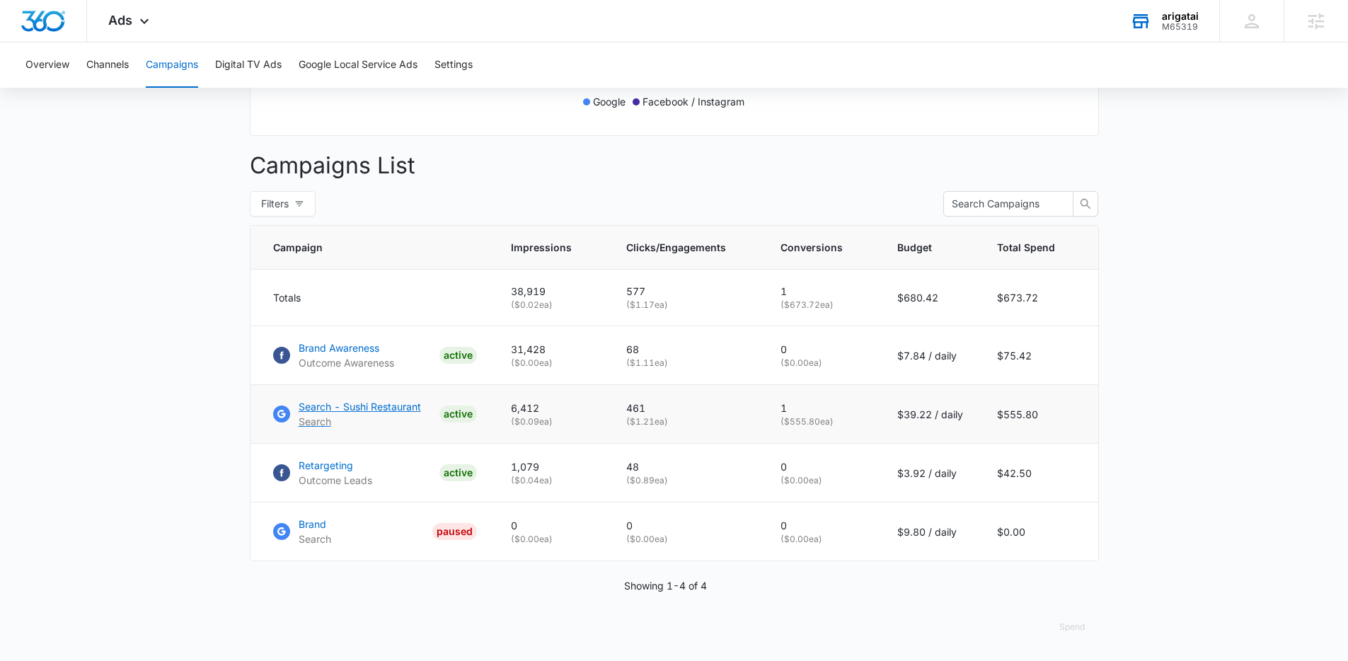
click at [372, 423] on p "Search" at bounding box center [360, 421] width 122 height 15
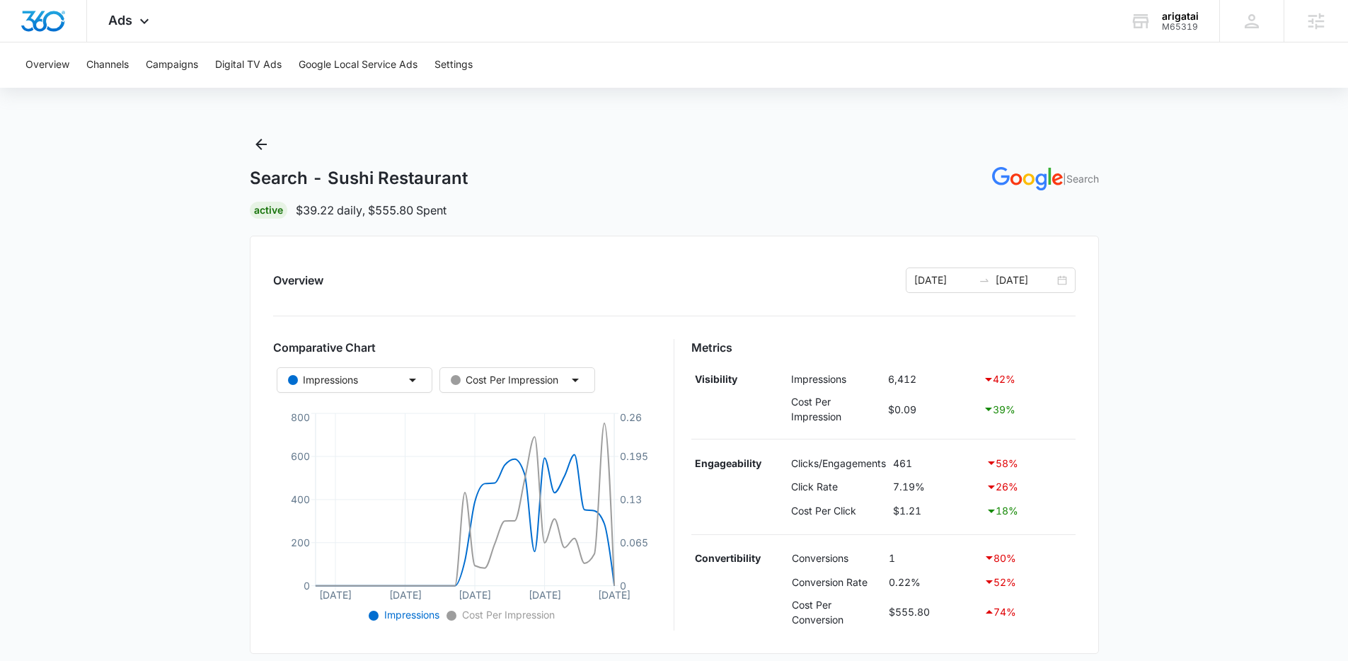
click at [200, 435] on main "Search - Sushi Restaurant | Search Active $39.22 daily , $555.80 Spent Overview…" at bounding box center [674, 589] width 1348 height 912
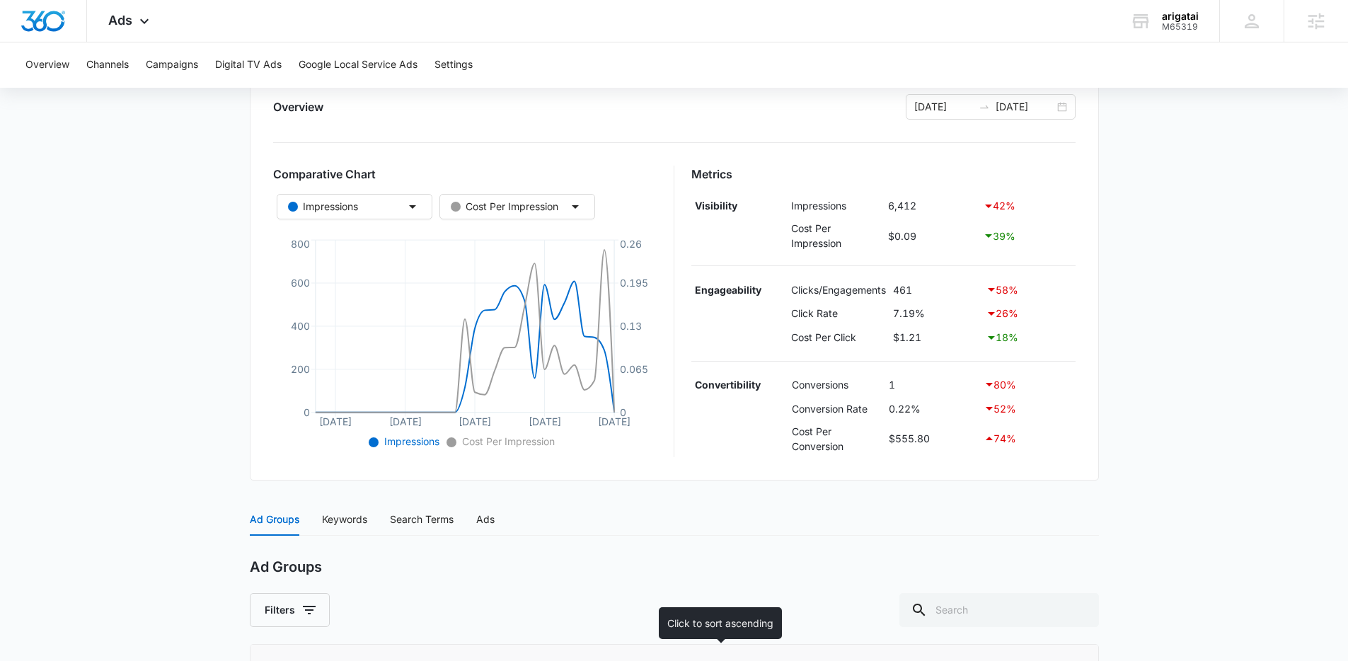
scroll to position [75, 0]
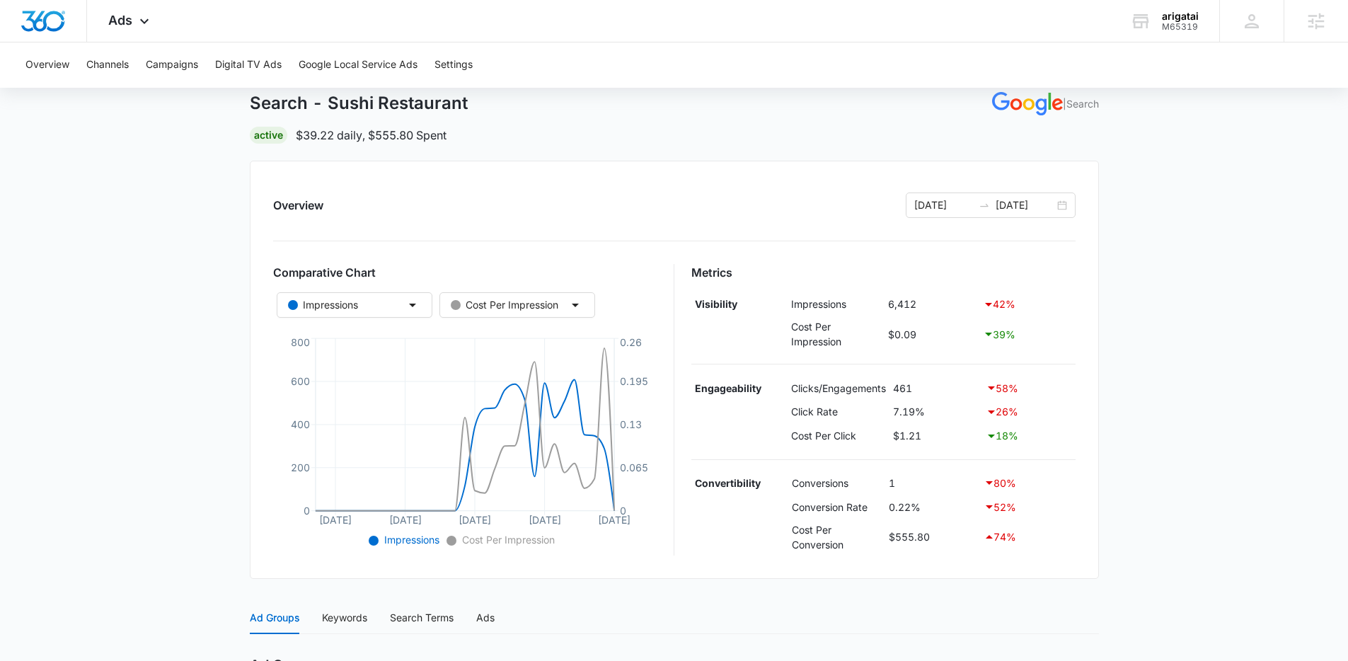
click at [1140, 486] on main "Search - Sushi Restaurant | Search Active $39.22 daily , $555.80 Spent Overview…" at bounding box center [674, 514] width 1348 height 912
click at [946, 208] on input "[DATE]" at bounding box center [944, 205] width 59 height 16
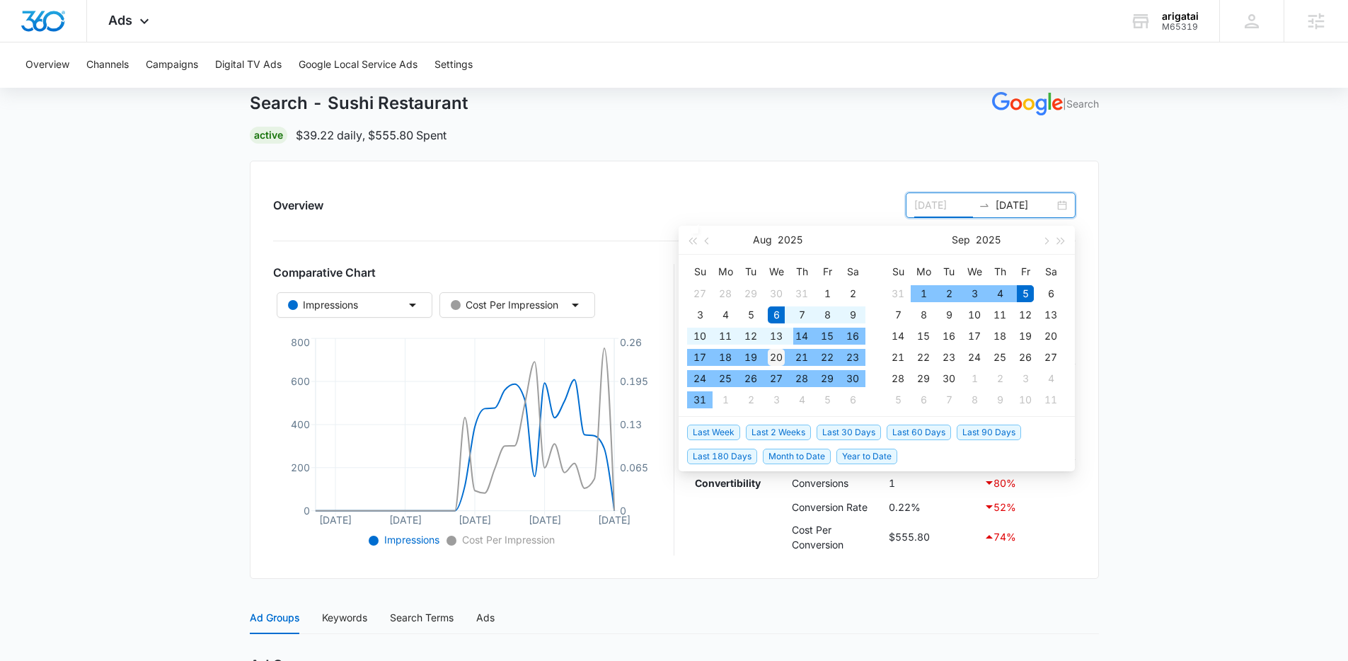
type input "08/20/2025"
click at [773, 357] on div "20" at bounding box center [776, 357] width 17 height 17
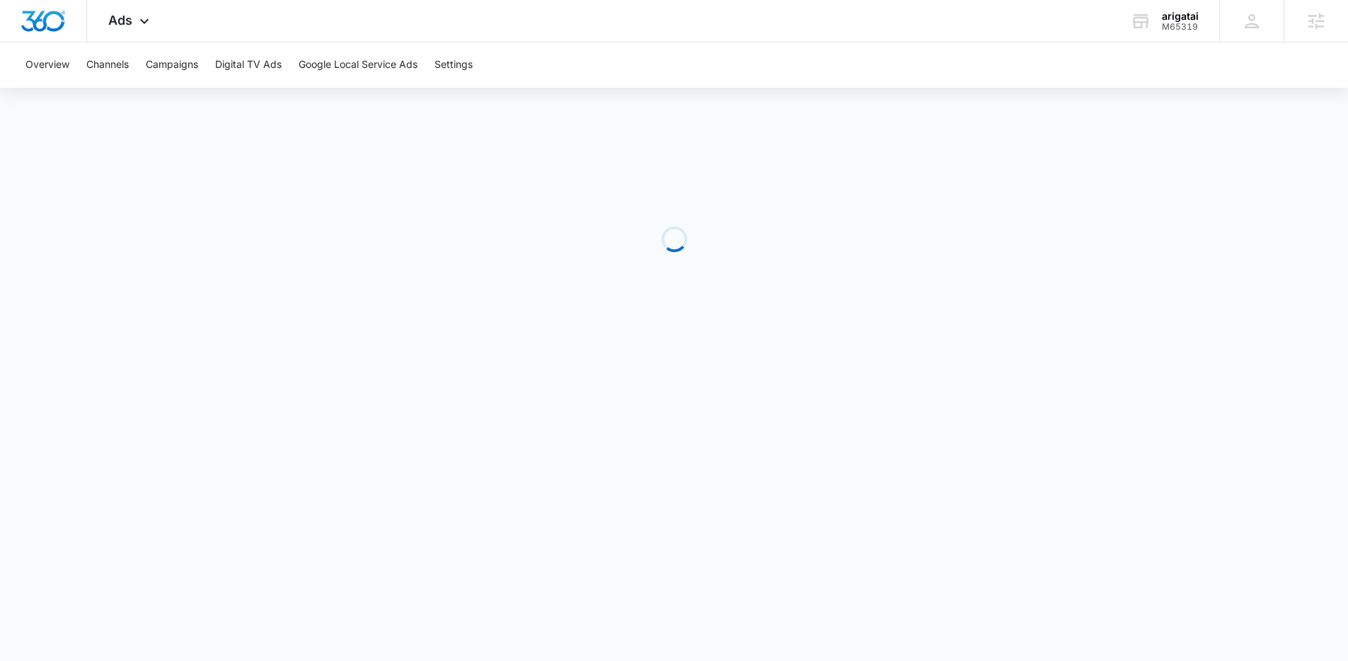
scroll to position [0, 0]
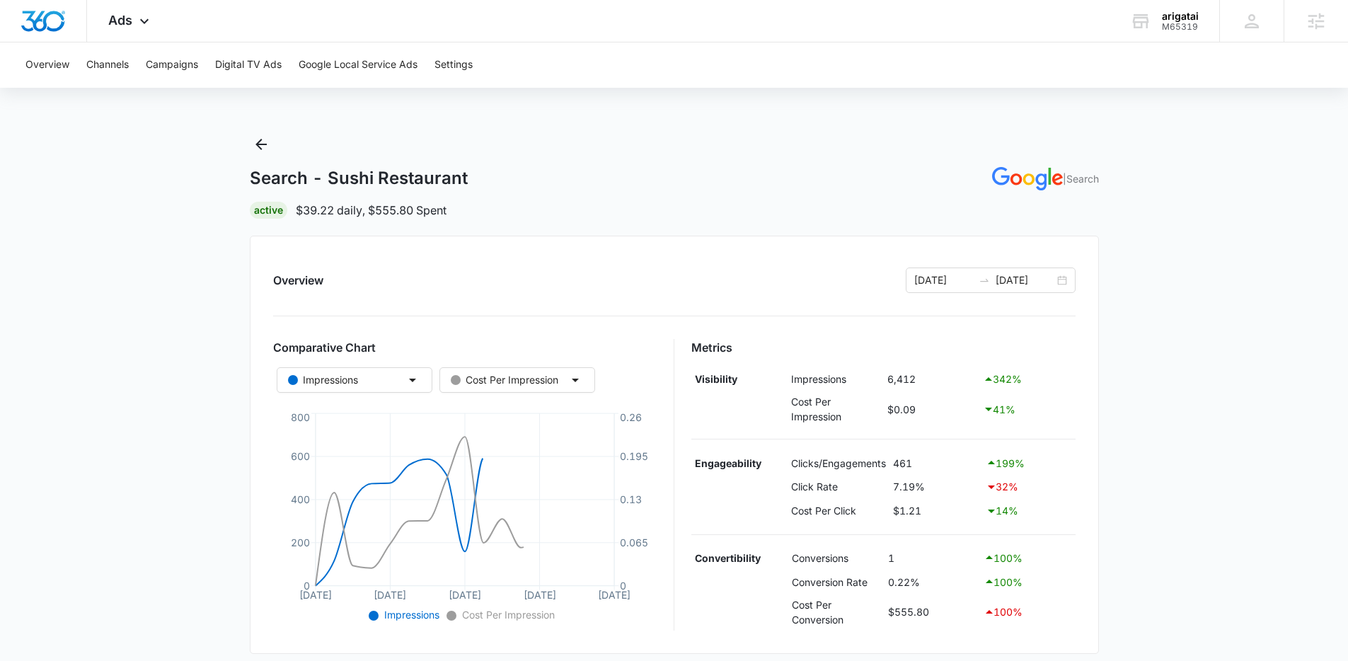
click at [1137, 395] on main "Search - Sushi Restaurant | Search Active $39.22 daily , $555.80 Spent Overview…" at bounding box center [674, 589] width 1348 height 912
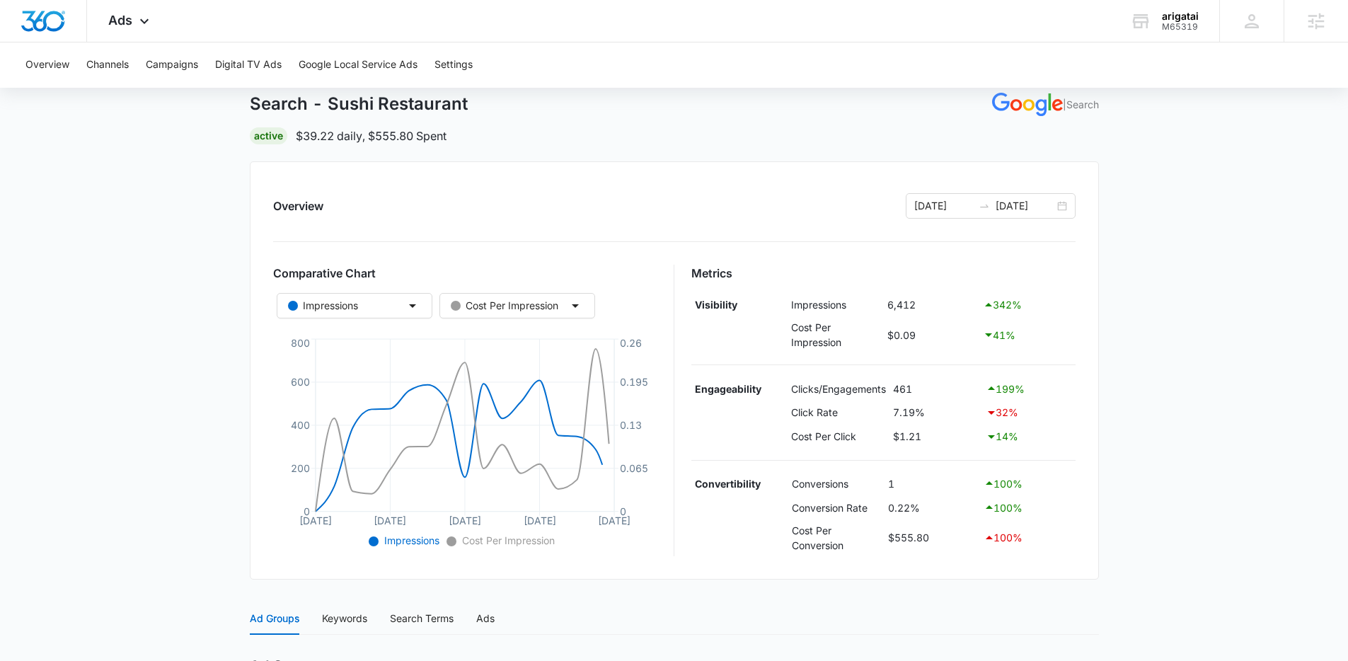
scroll to position [152, 0]
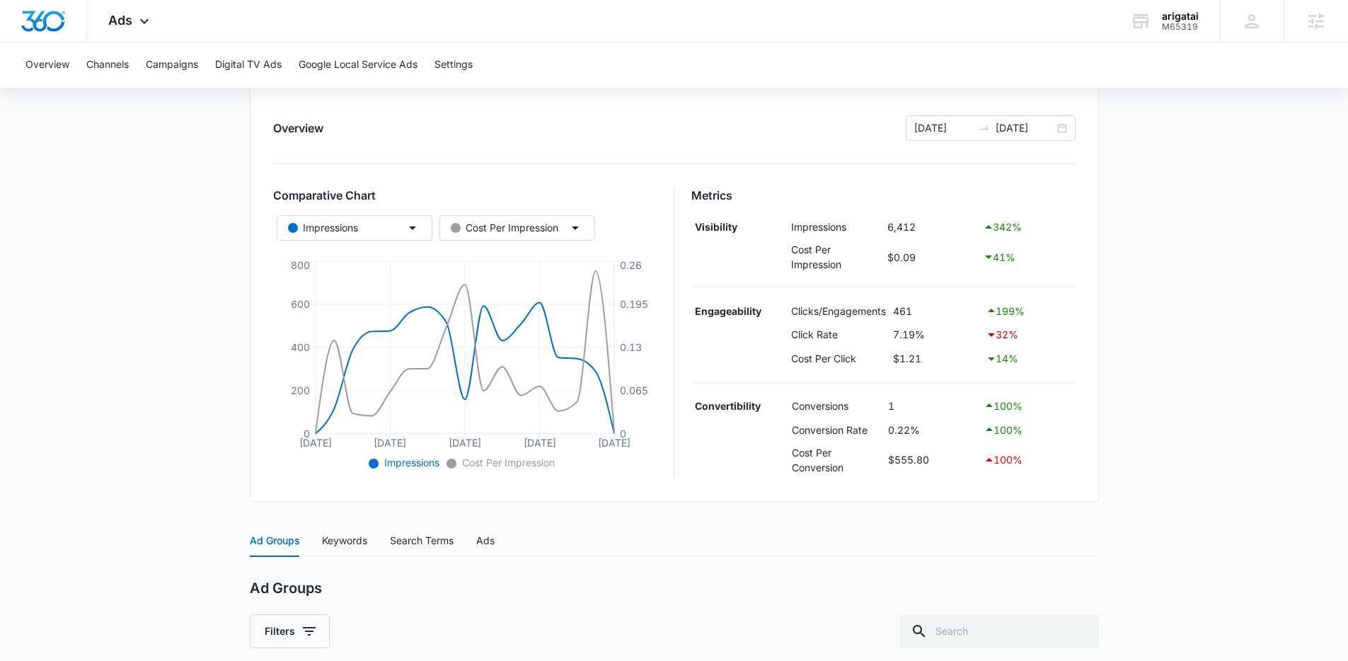
click at [1137, 448] on main "Search - Sushi Restaurant | Search Active $39.22 daily , $555.80 Spent Overview…" at bounding box center [674, 437] width 1348 height 912
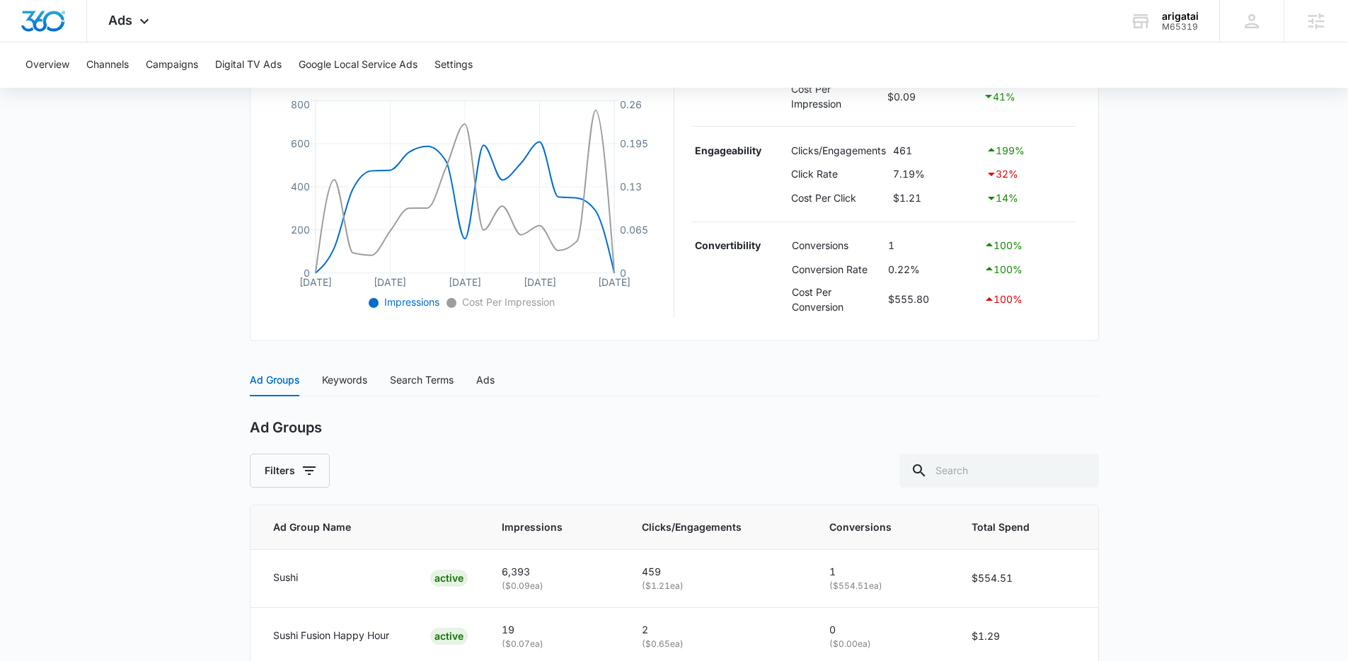
scroll to position [384, 0]
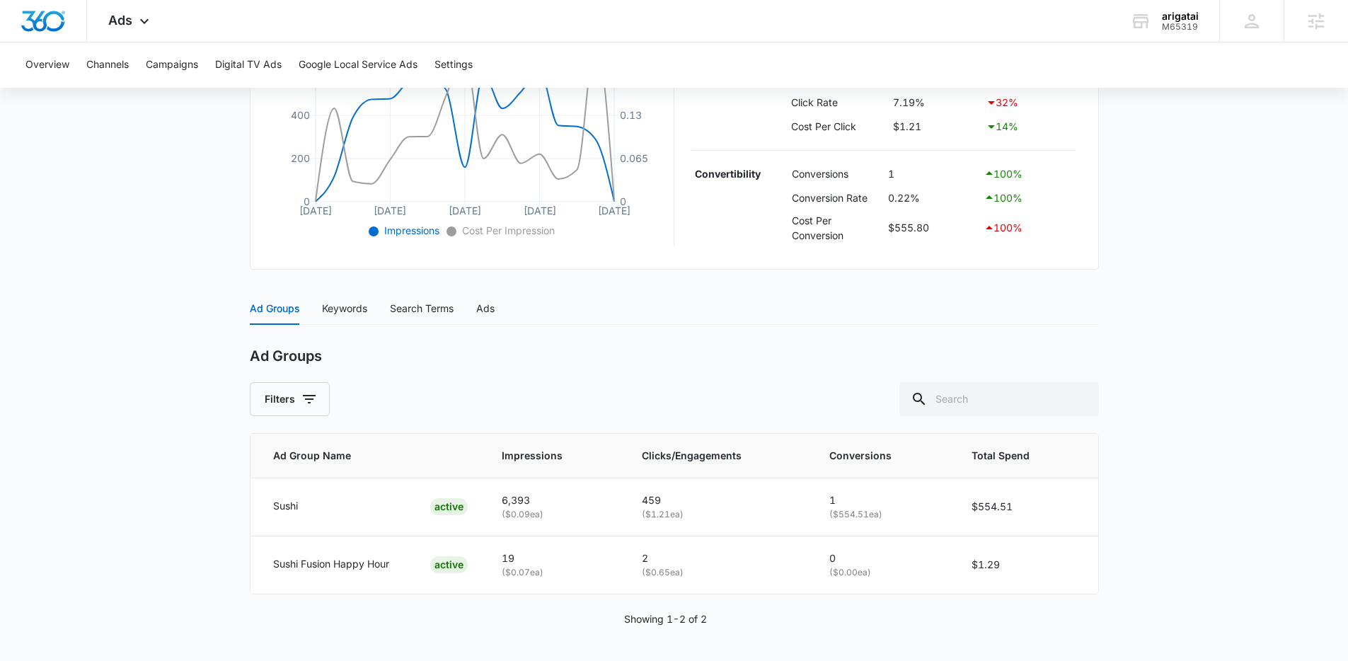
click at [1176, 429] on main "Search - Sushi Restaurant | Search Active $39.22 daily , $555.80 Spent Overview…" at bounding box center [674, 205] width 1348 height 912
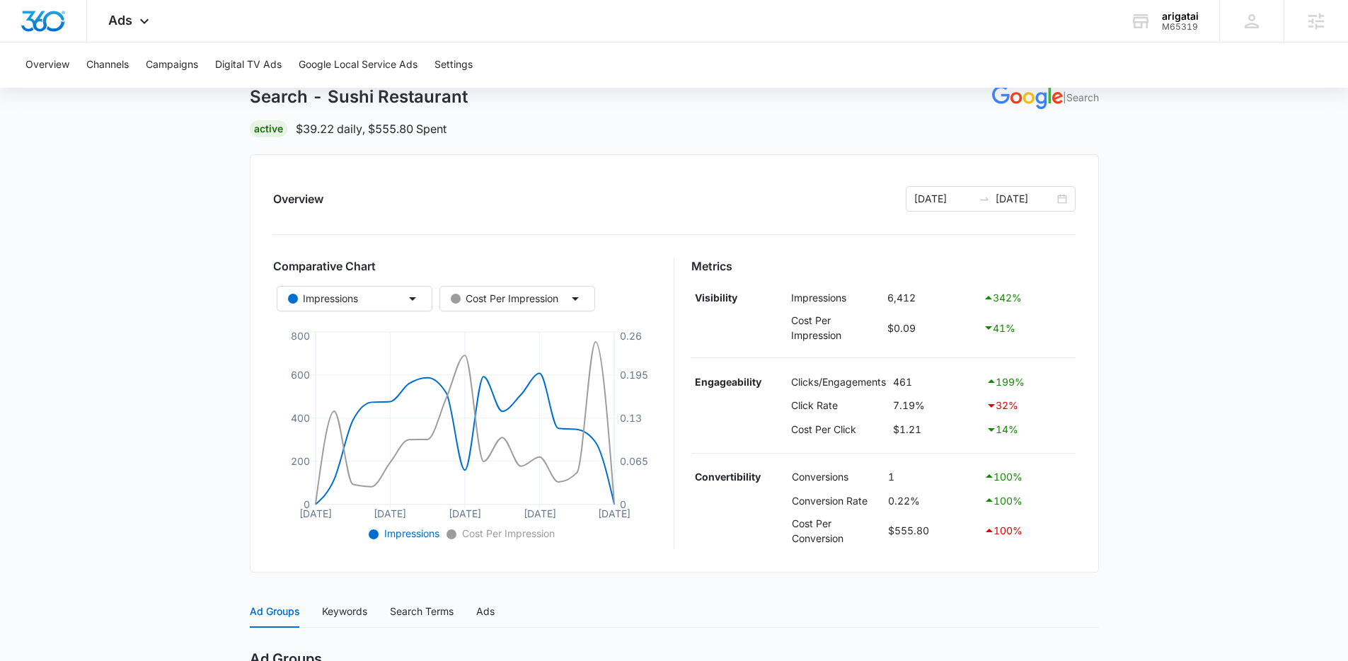
click at [1176, 429] on main "Search - Sushi Restaurant | Search Active $39.22 daily , $555.80 Spent Overview…" at bounding box center [674, 508] width 1348 height 912
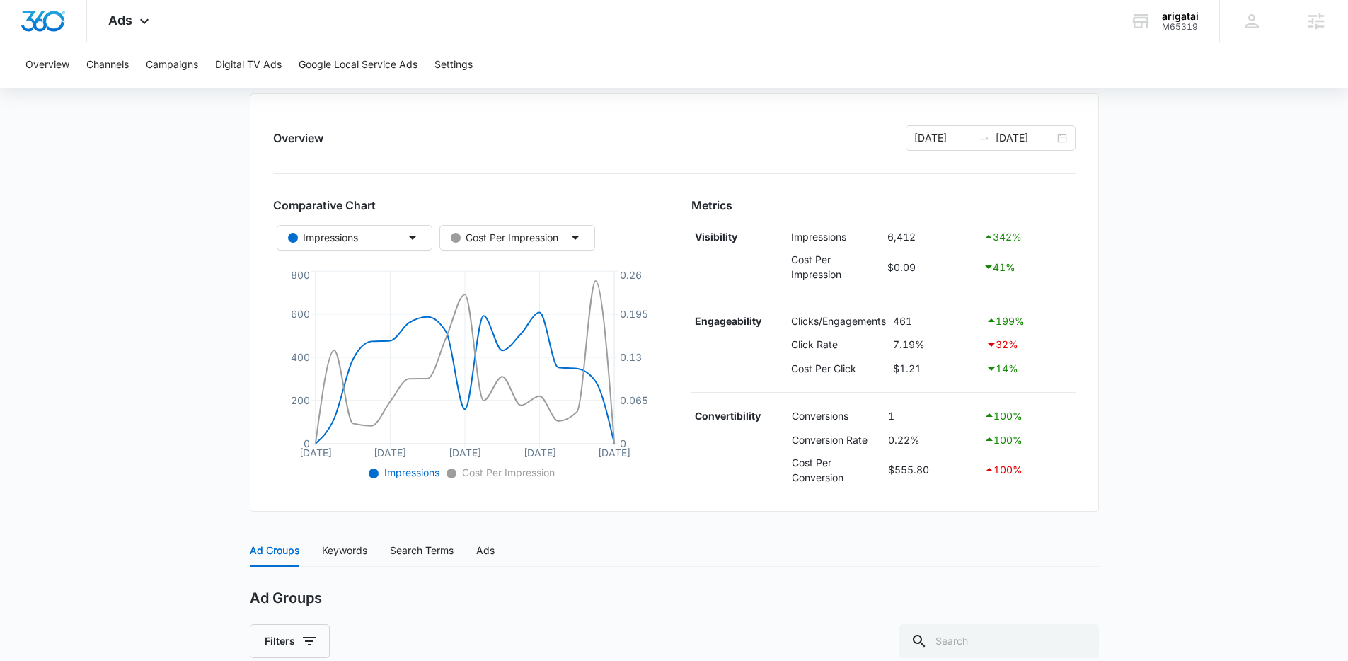
scroll to position [144, 0]
click at [1150, 352] on main "Search - Sushi Restaurant | Search Active $39.22 daily , $555.80 Spent Overview…" at bounding box center [674, 445] width 1348 height 912
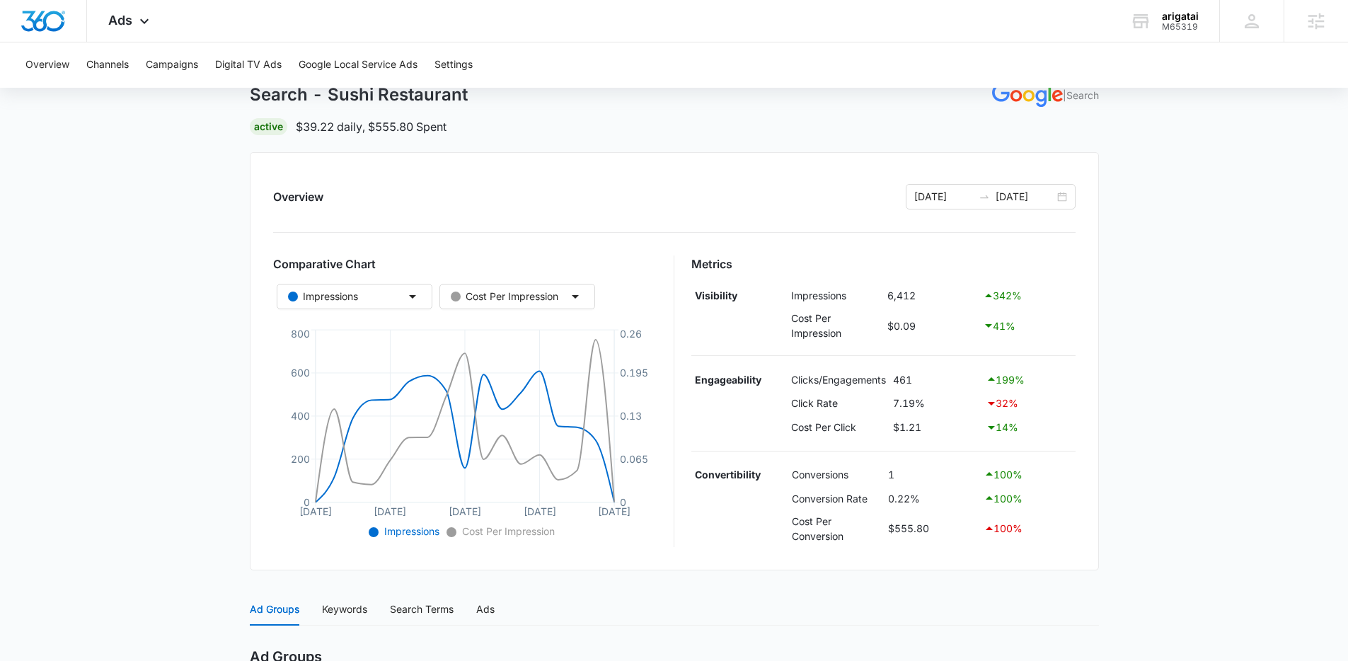
scroll to position [0, 0]
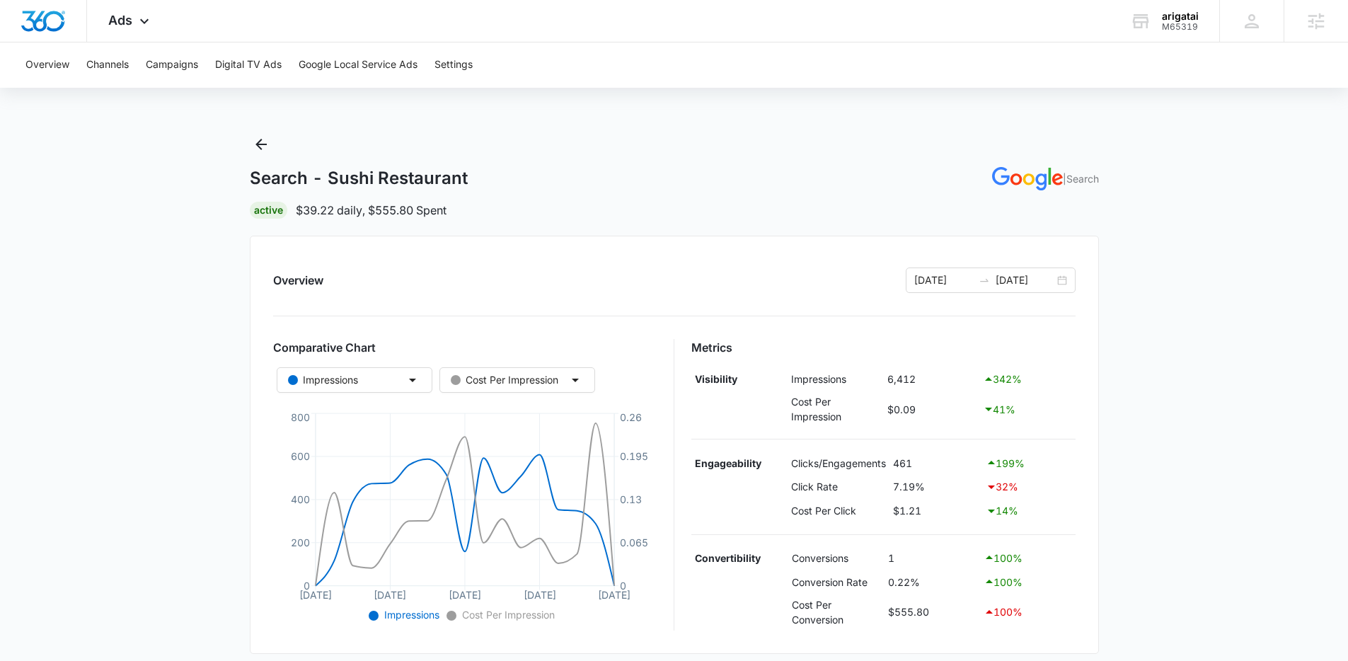
click at [1191, 384] on main "Search - Sushi Restaurant | Search Active $39.22 daily , $555.80 Spent Overview…" at bounding box center [674, 589] width 1348 height 912
click at [1225, 372] on main "Search - Sushi Restaurant | Search Active $39.22 daily , $555.80 Spent Overview…" at bounding box center [674, 589] width 1348 height 912
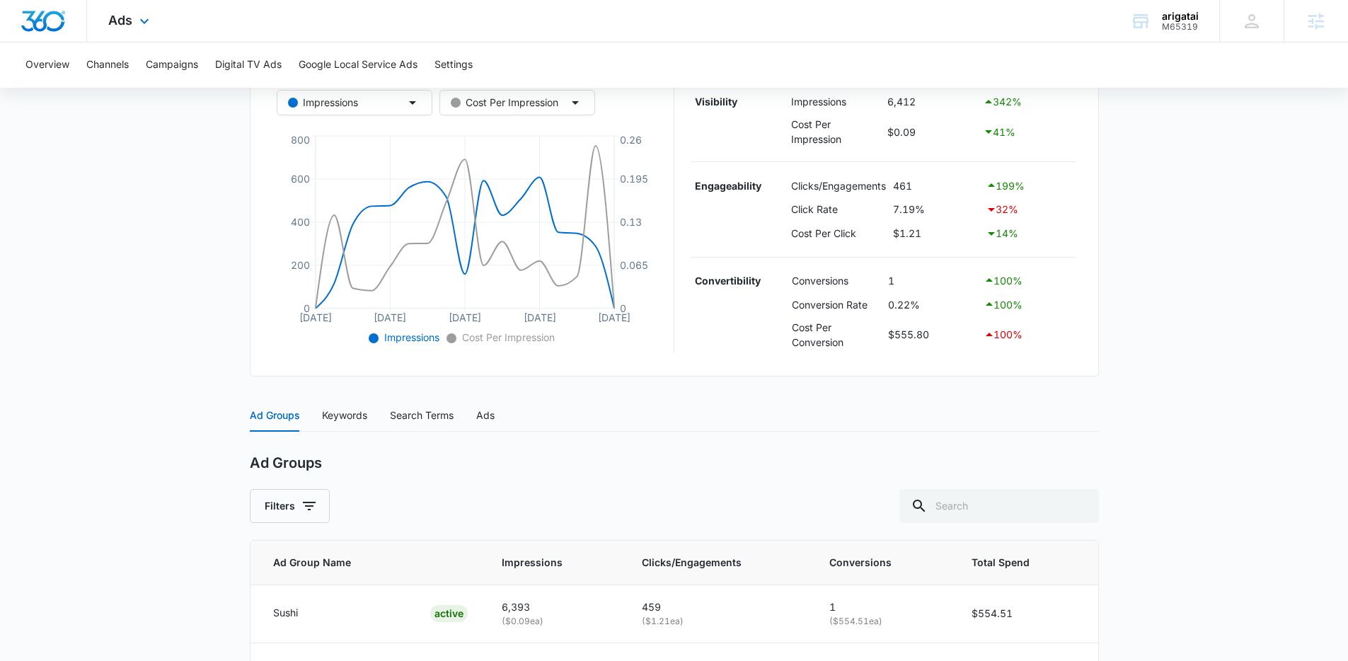
scroll to position [270, 0]
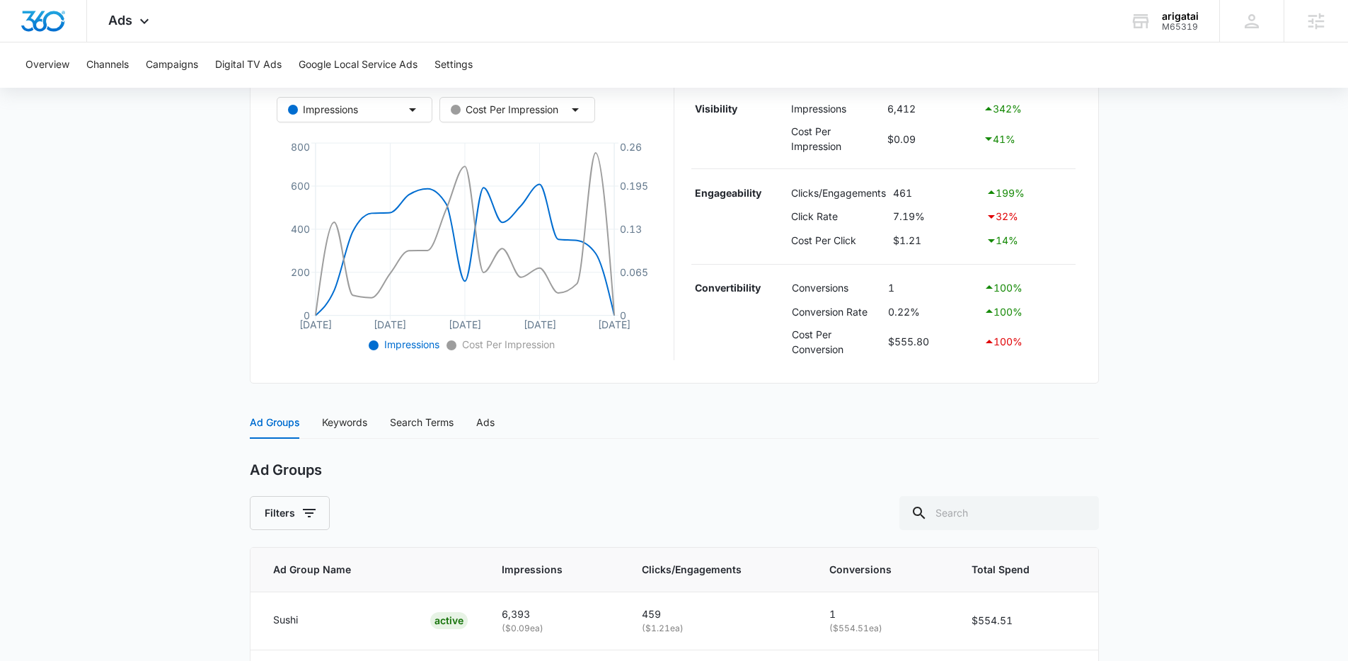
click at [1217, 445] on main "Search - Sushi Restaurant | Search Active $39.22 daily , $555.80 Spent Overview…" at bounding box center [674, 319] width 1348 height 912
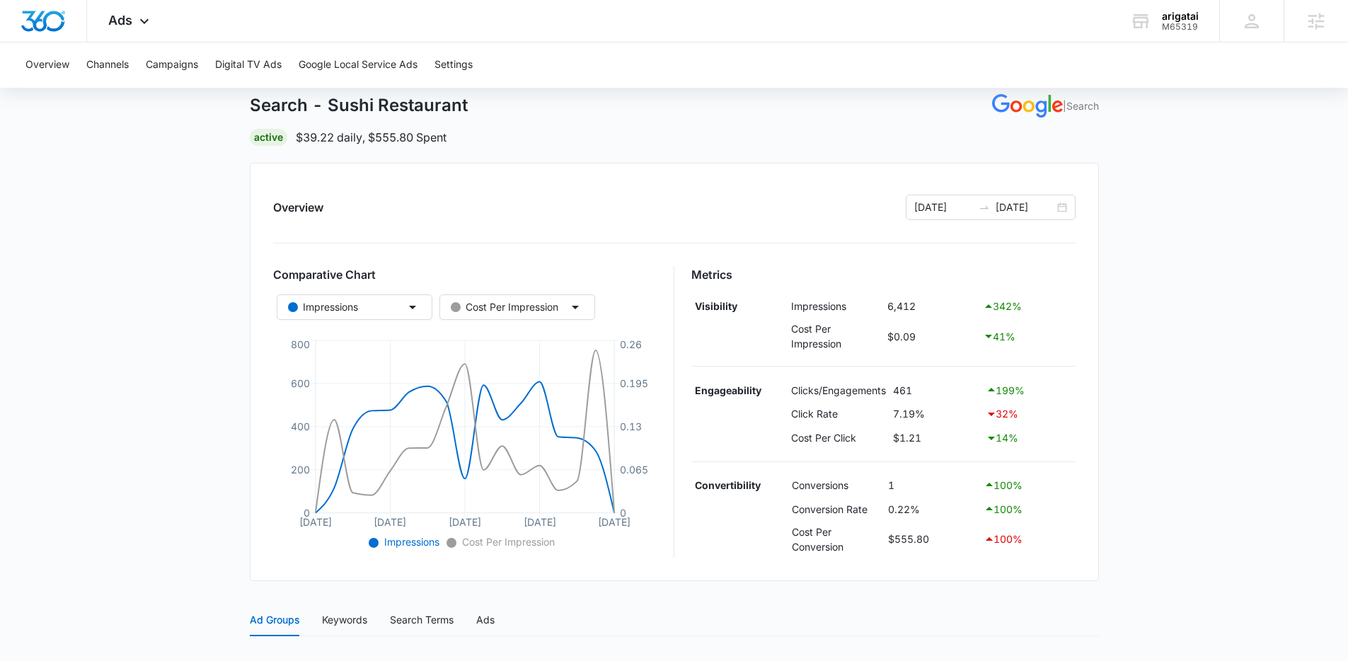
scroll to position [70, 0]
click at [1259, 360] on main "Search - Sushi Restaurant | Search Active $39.22 daily , $555.80 Spent Overview…" at bounding box center [674, 519] width 1348 height 912
